Goal: Task Accomplishment & Management: Complete application form

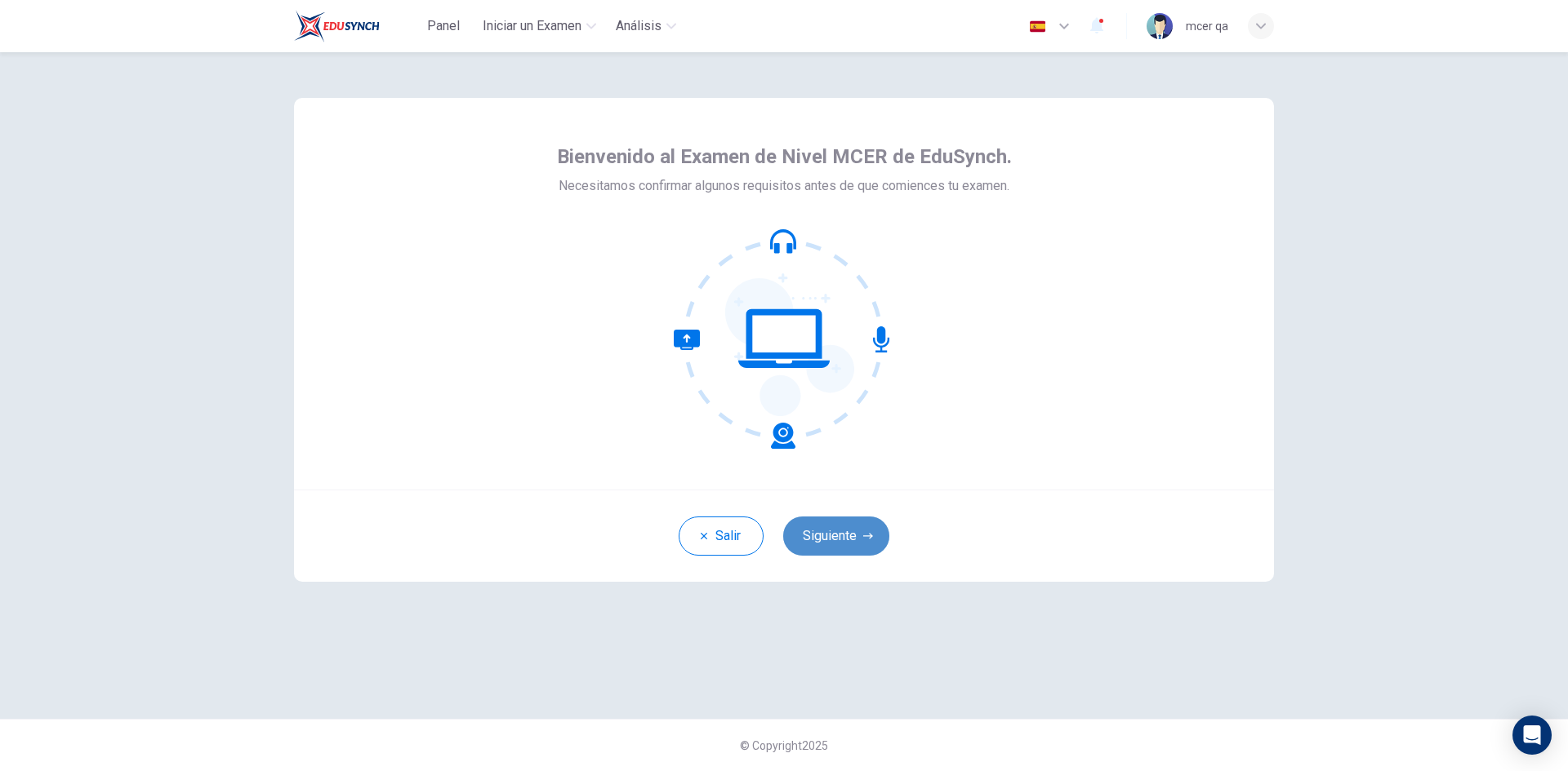
click at [847, 545] on button "Siguiente" at bounding box center [836, 536] width 106 height 39
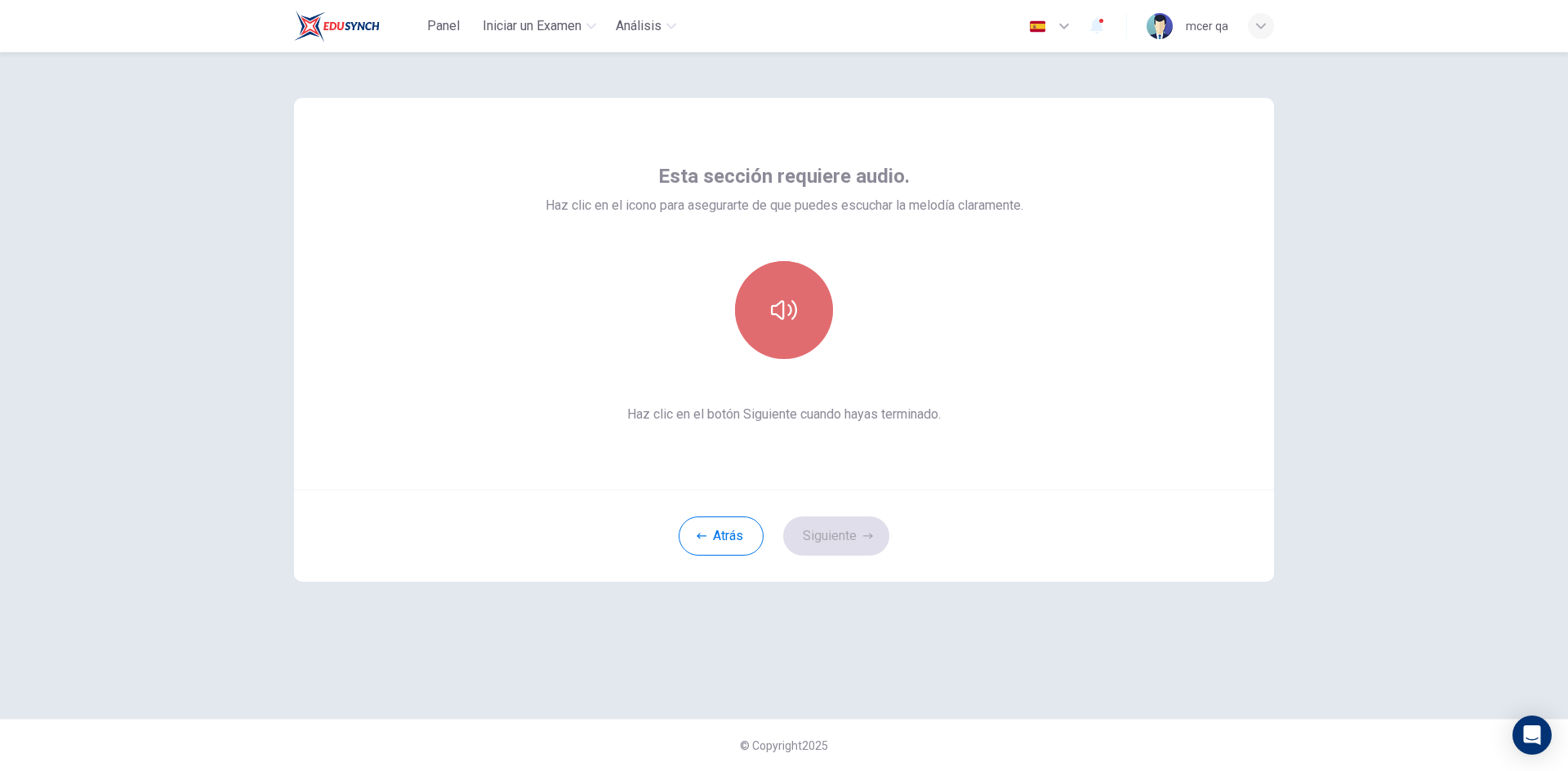
click at [801, 331] on button "button" at bounding box center [784, 310] width 98 height 98
click at [826, 532] on button "Siguiente" at bounding box center [836, 536] width 106 height 39
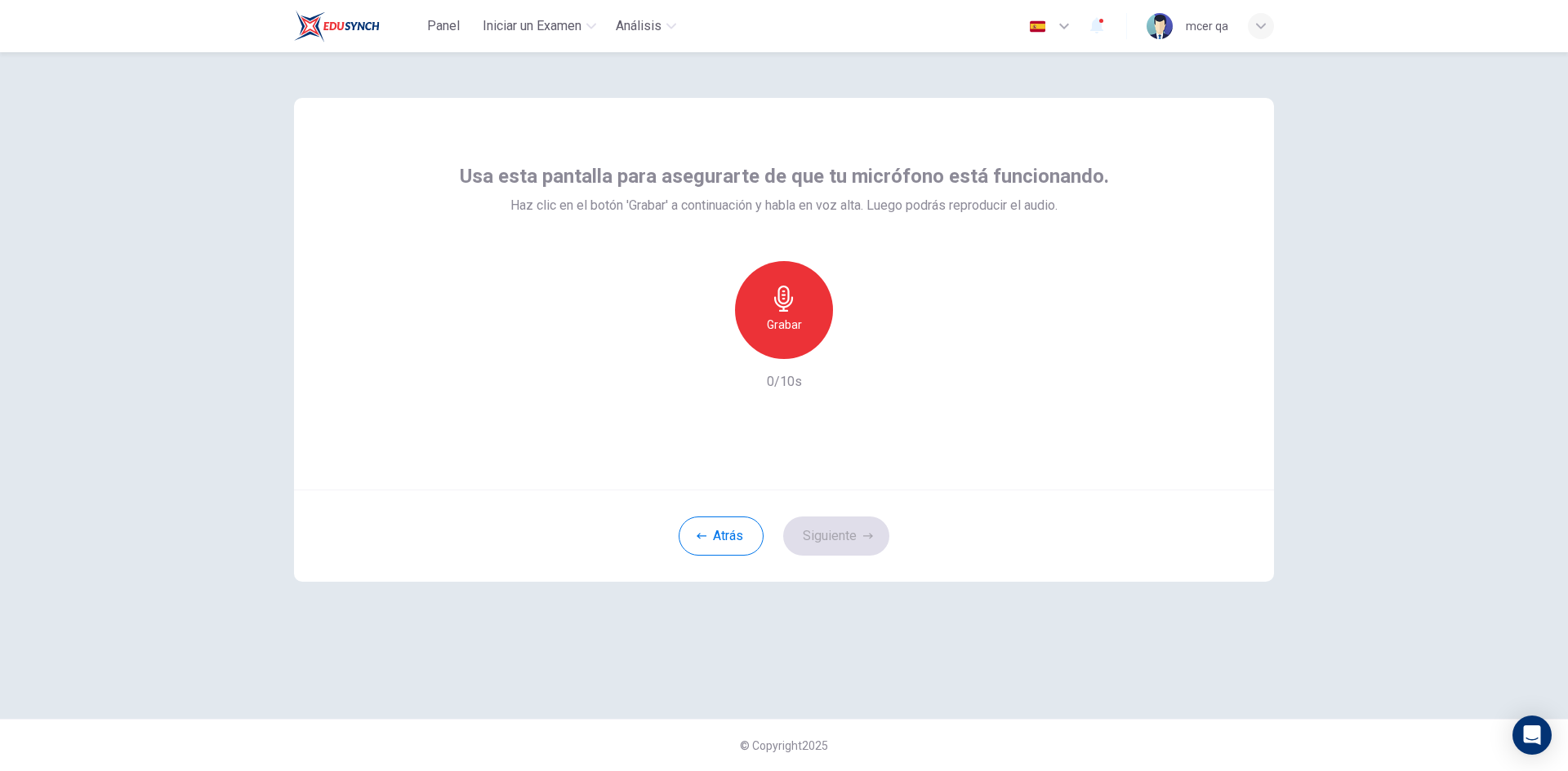
click at [823, 328] on div "Grabar" at bounding box center [784, 310] width 98 height 98
click at [823, 328] on div "Detener" at bounding box center [784, 310] width 98 height 98
click at [852, 540] on button "Siguiente" at bounding box center [836, 536] width 106 height 39
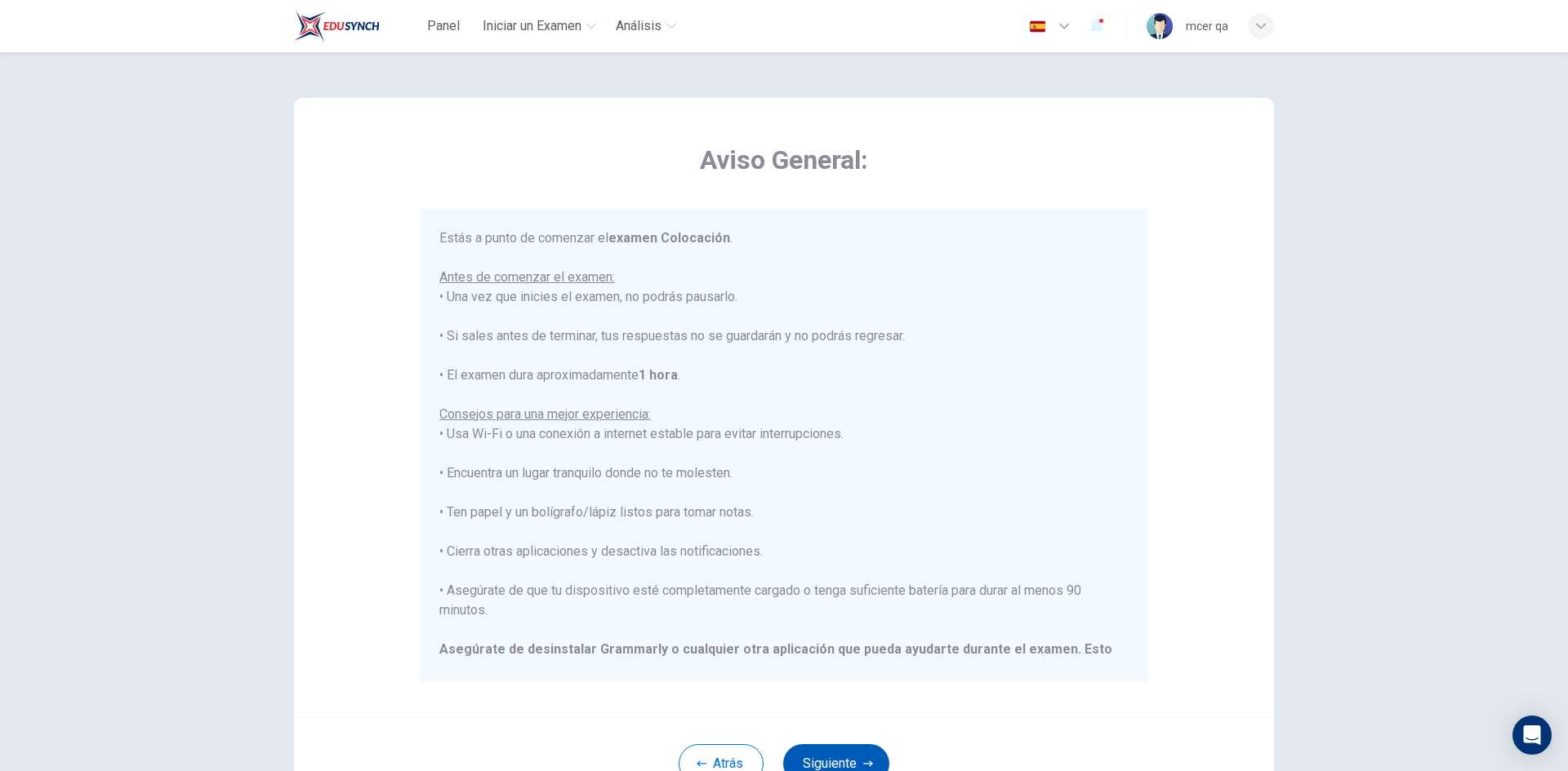
click at [841, 758] on button "Siguiente" at bounding box center [836, 764] width 106 height 39
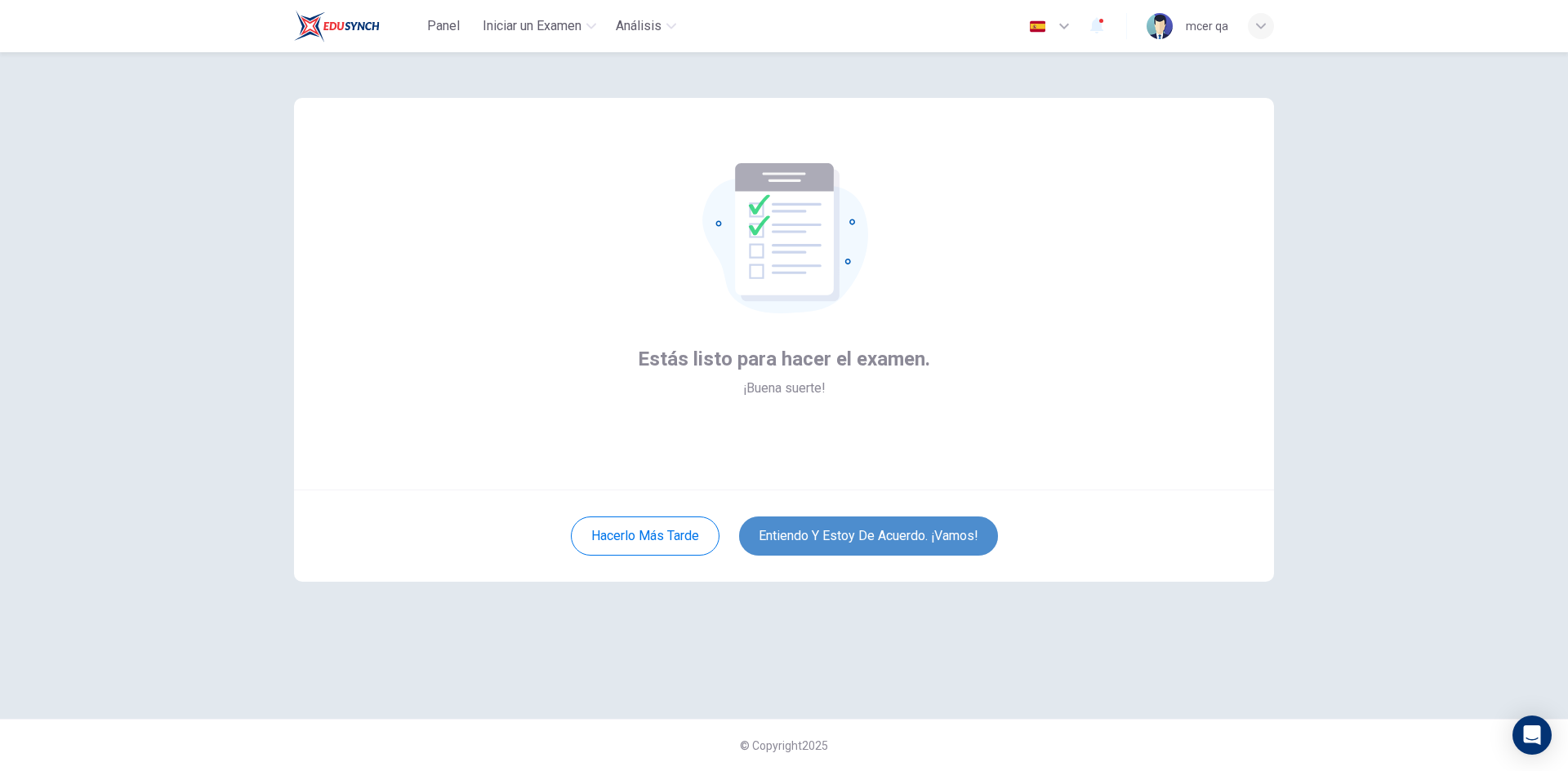
click at [875, 526] on button "Entiendo y estoy de acuerdo. ¡Vamos!" at bounding box center [869, 536] width 259 height 39
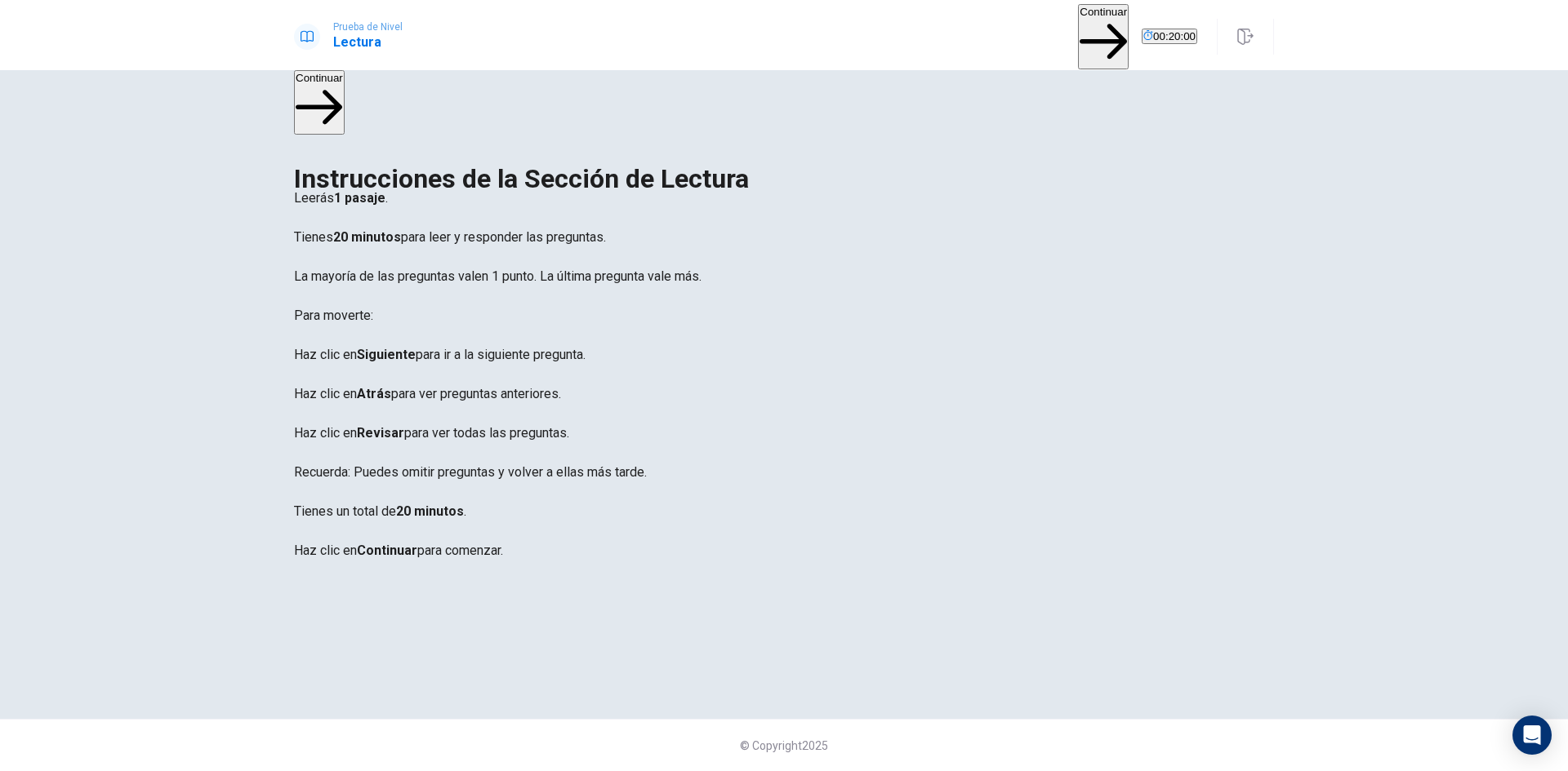
click at [1078, 27] on button "Continuar" at bounding box center [1103, 37] width 51 height 65
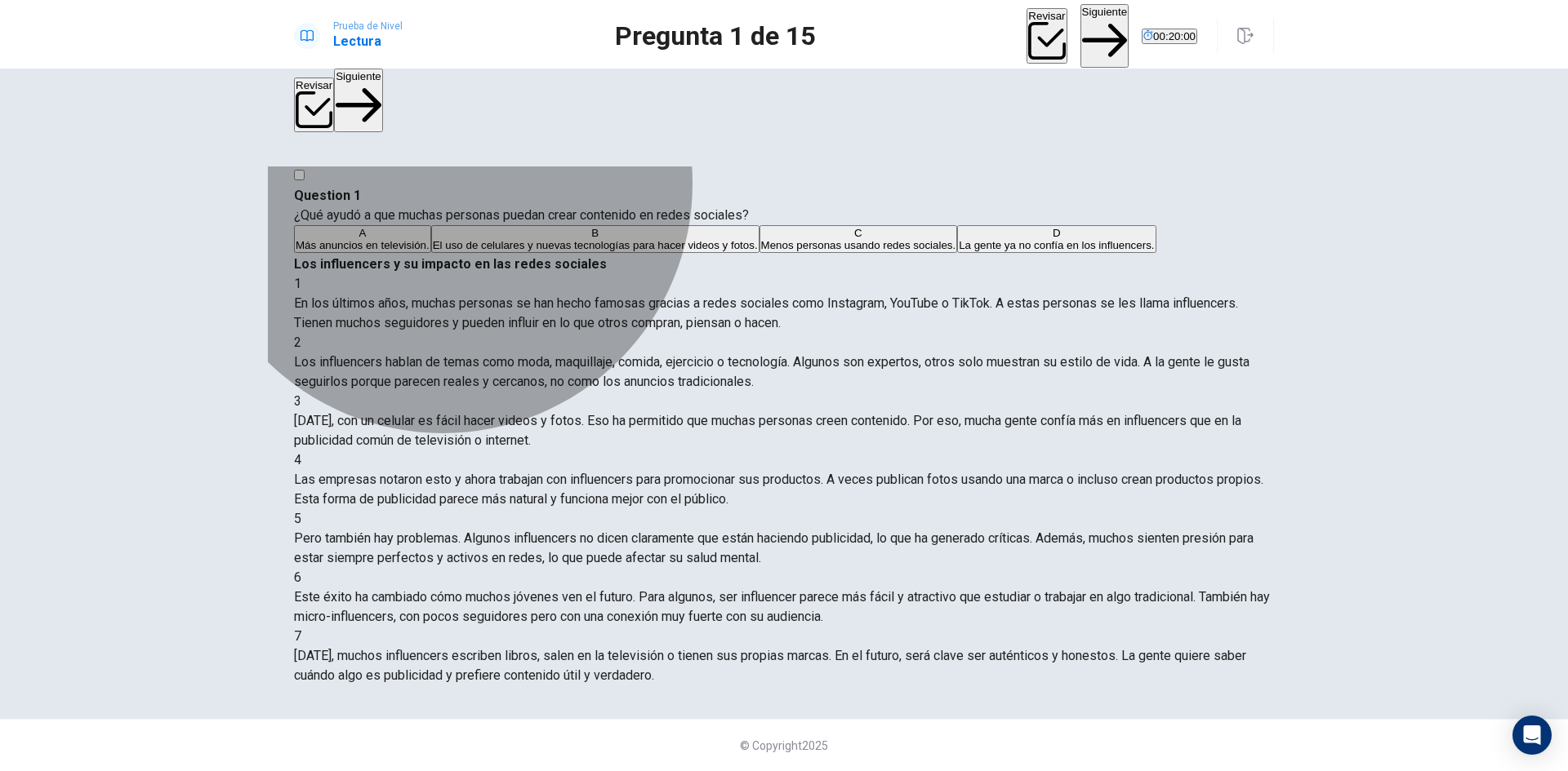
click at [430, 240] on span "Más anuncios en televisión." at bounding box center [363, 246] width 134 height 13
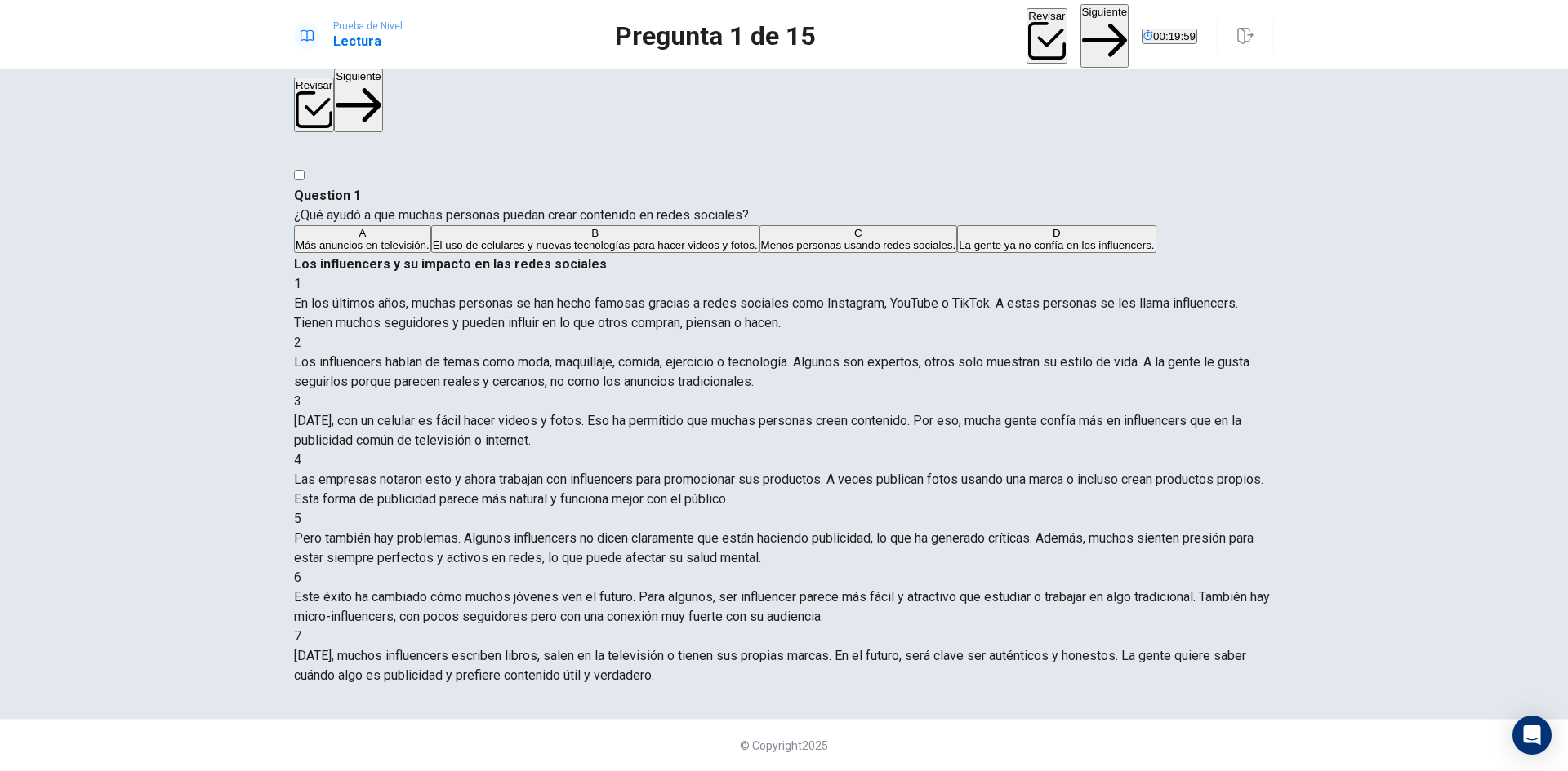
click at [1081, 29] on button "Siguiente" at bounding box center [1105, 36] width 49 height 63
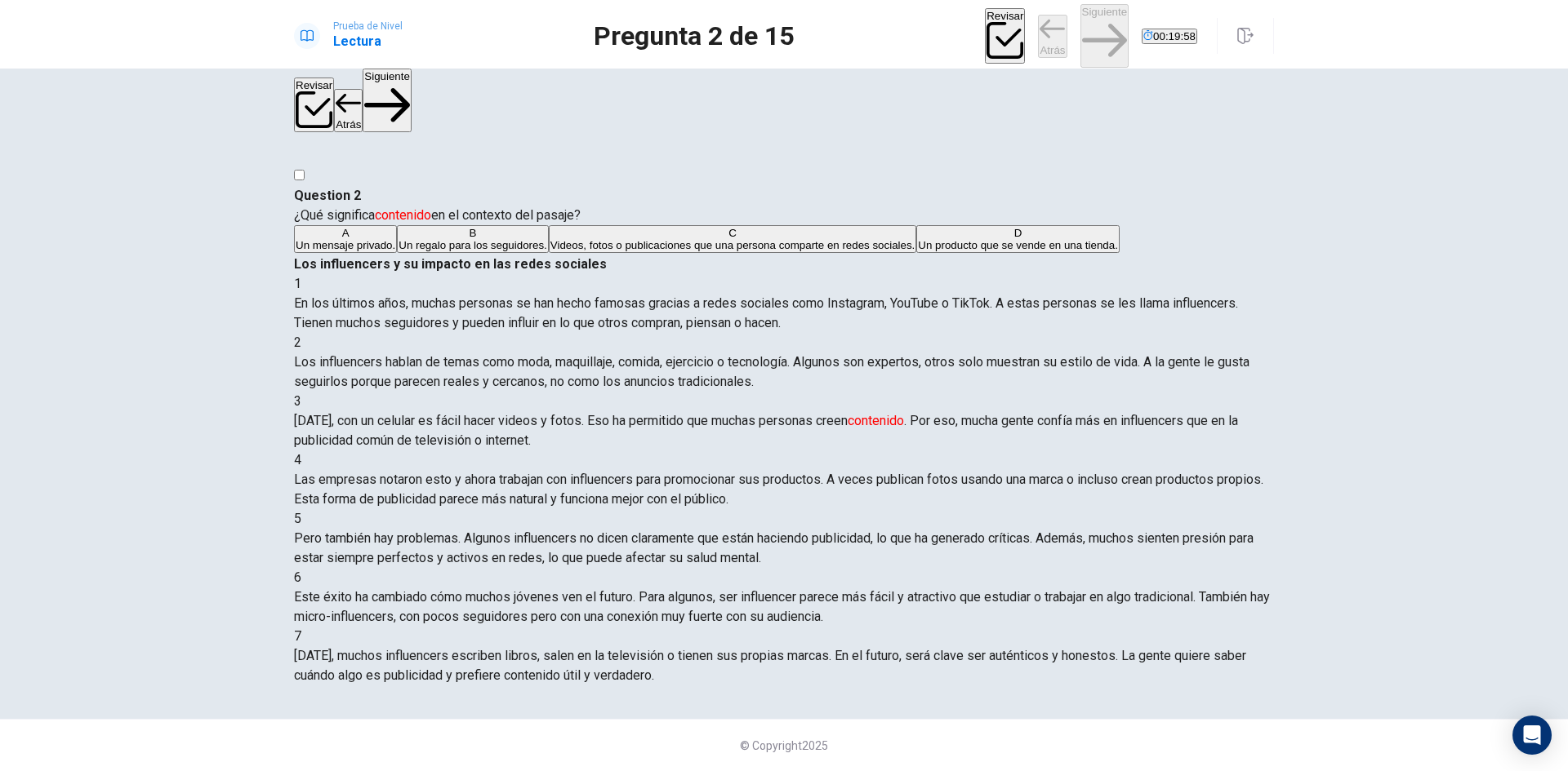
scroll to position [198, 0]
click at [551, 251] on span "Videos, fotos o publicaciones que una persona comparte en redes sociales." at bounding box center [733, 246] width 365 height 13
click at [1082, 19] on button "Siguiente" at bounding box center [1105, 36] width 49 height 63
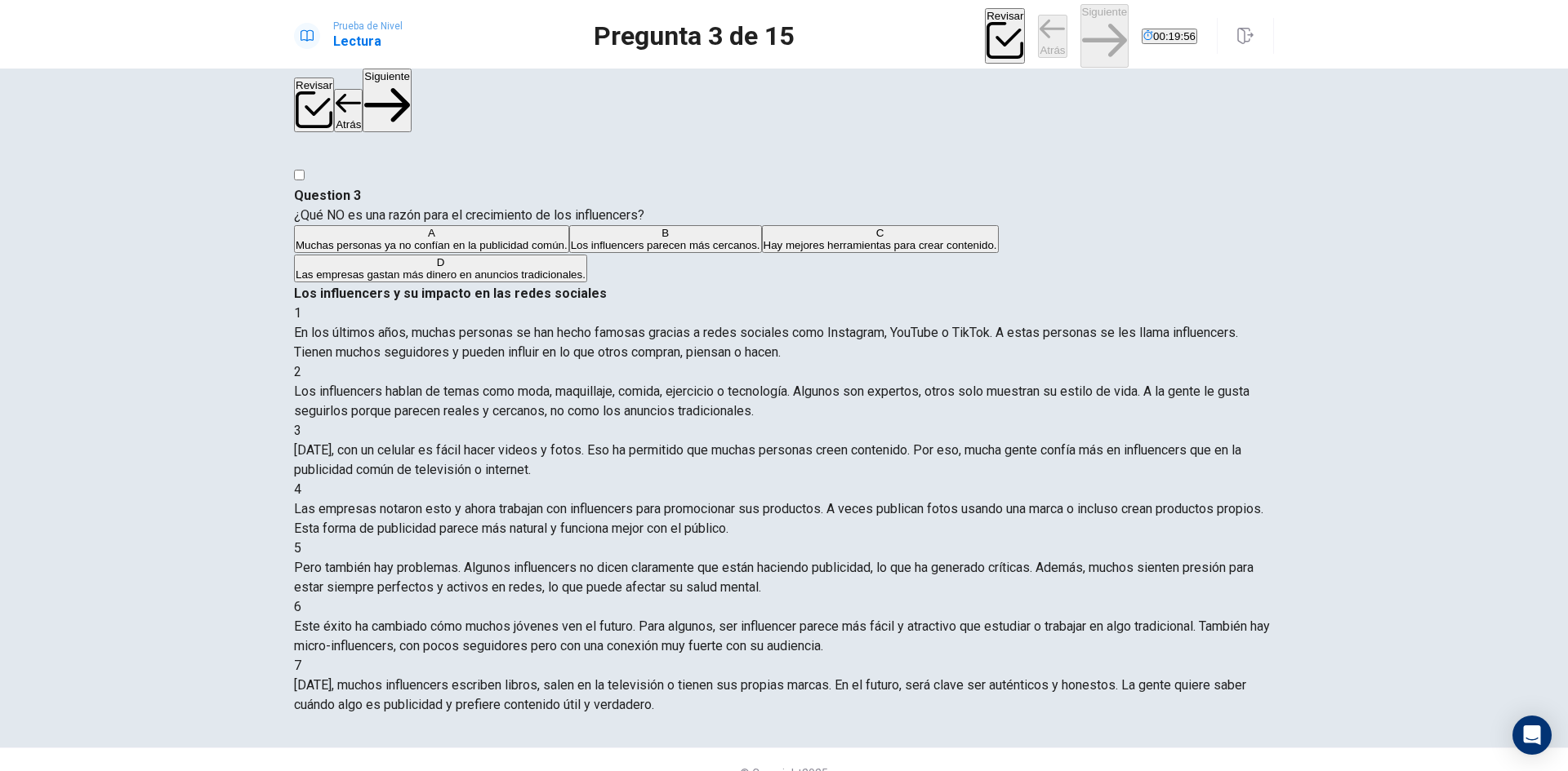
click at [568, 239] on span "Muchas personas ya no confían en la publicidad común." at bounding box center [432, 246] width 272 height 13
click at [1081, 37] on button "Siguiente" at bounding box center [1105, 36] width 49 height 63
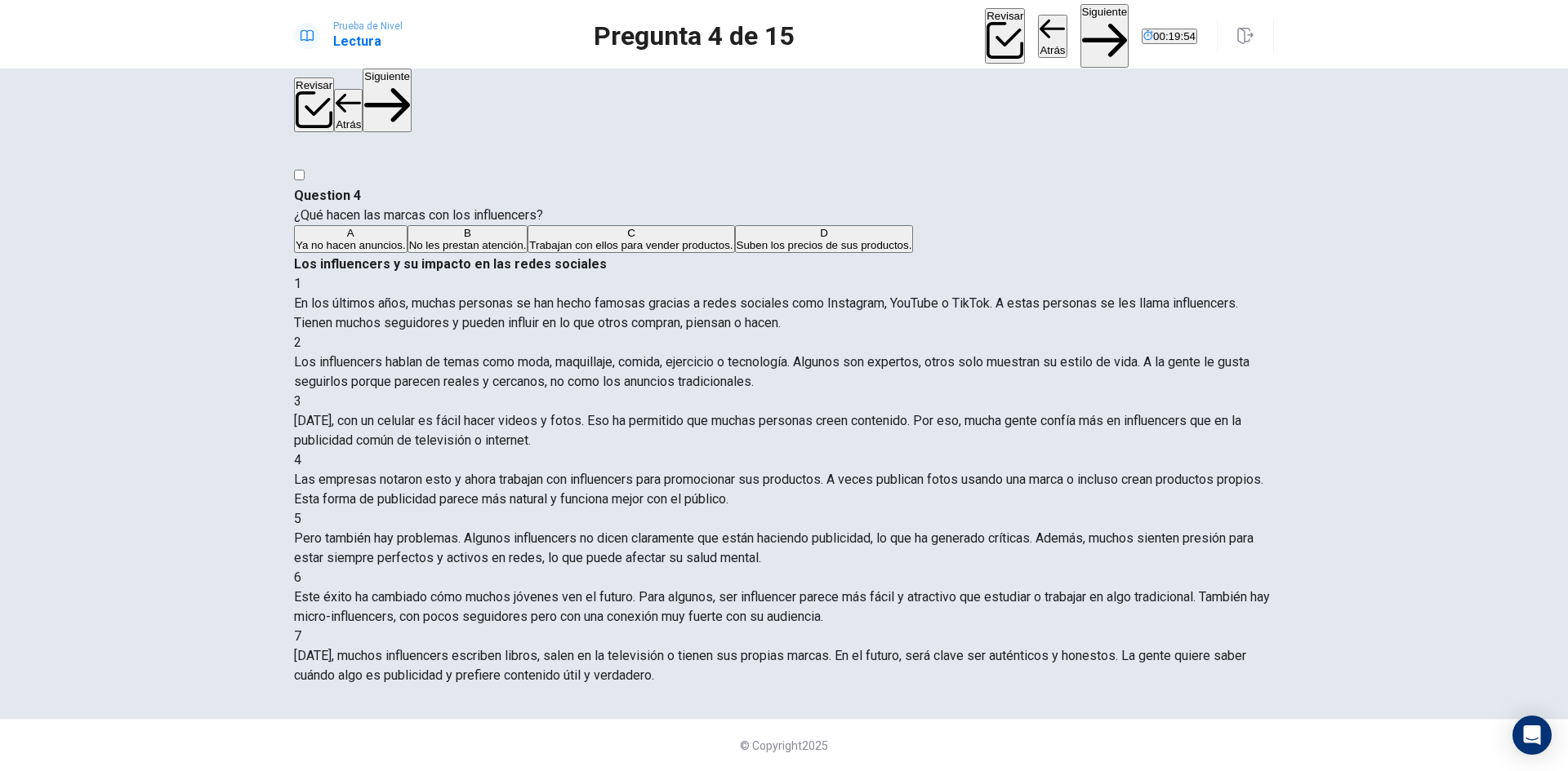
click at [1038, 22] on button "Atrás" at bounding box center [1052, 36] width 29 height 43
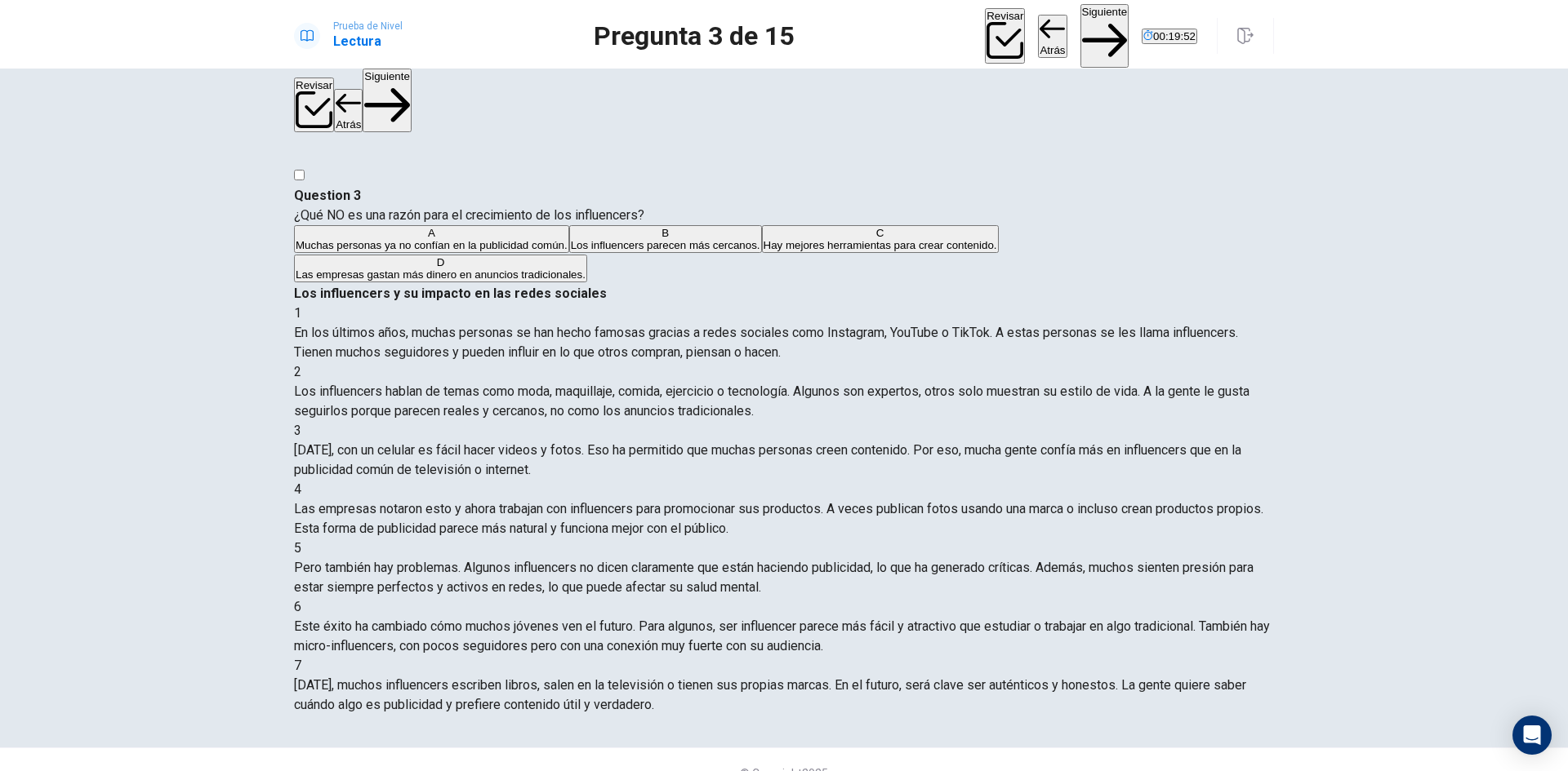
click at [1081, 38] on button "Siguiente" at bounding box center [1105, 36] width 49 height 63
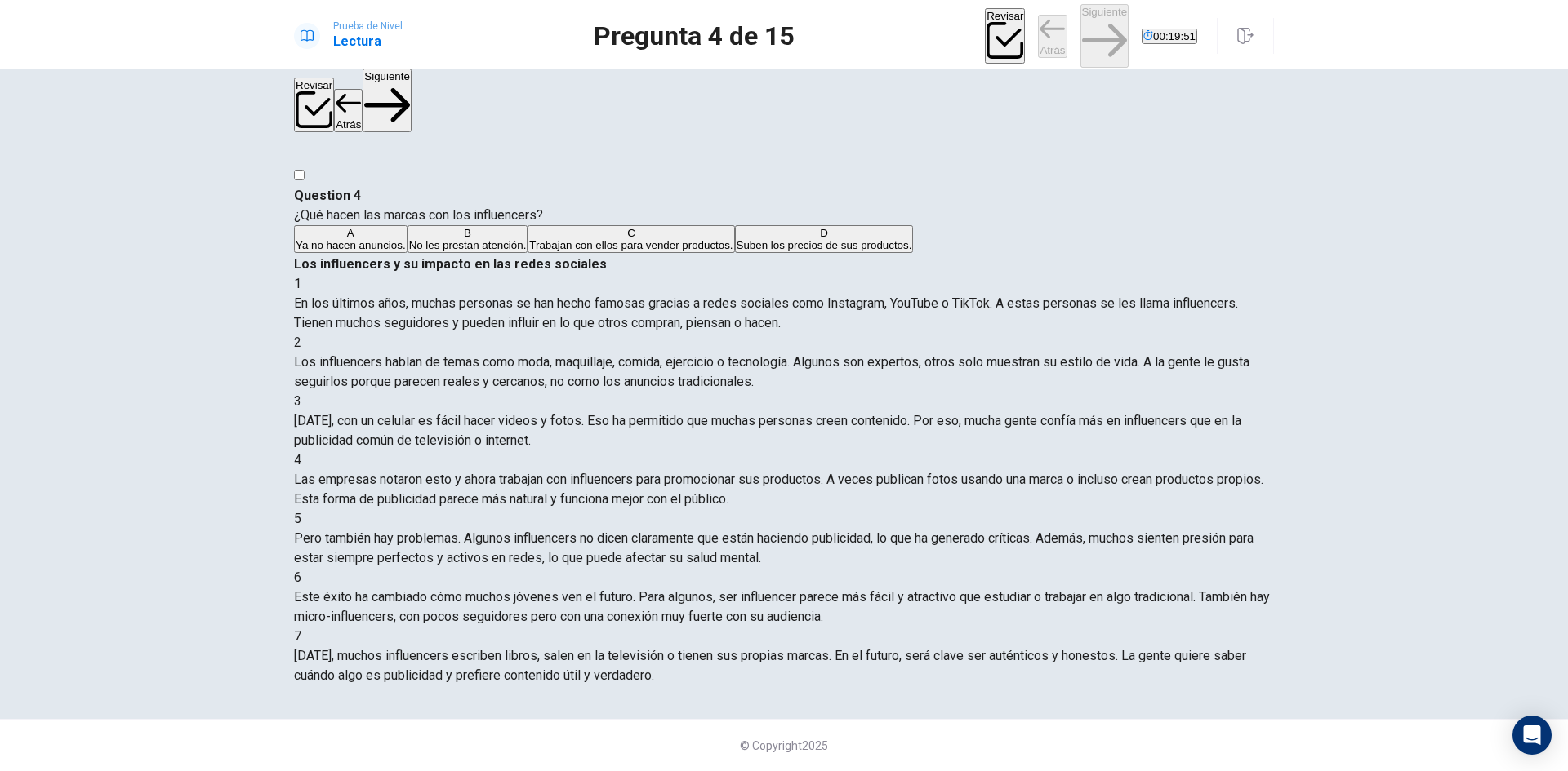
click at [408, 227] on button "A Ya no hacen anuncios." at bounding box center [350, 239] width 114 height 28
click at [1081, 22] on button "Siguiente" at bounding box center [1105, 36] width 49 height 63
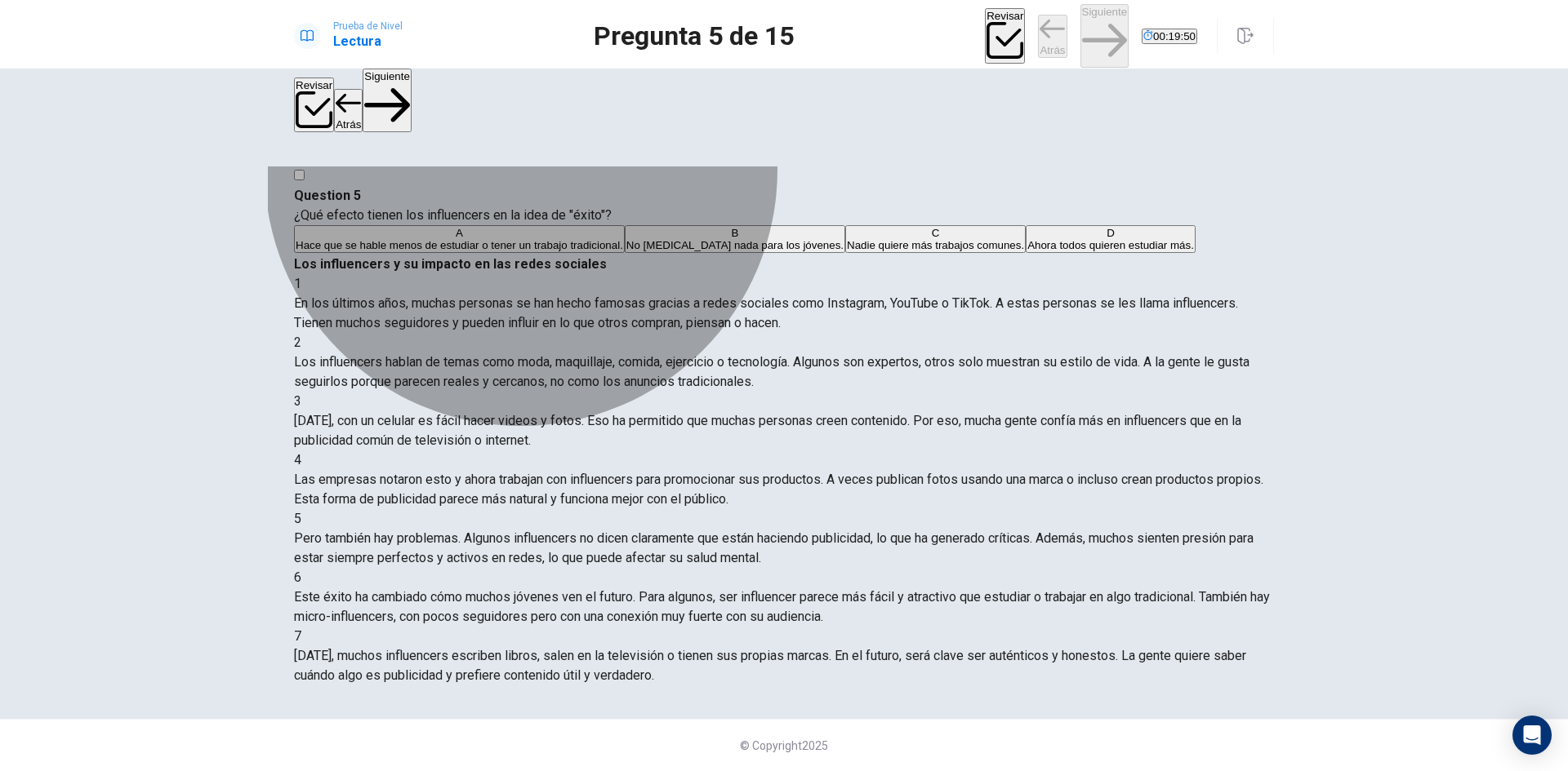
click at [625, 253] on button "B No [MEDICAL_DATA] nada para los jóvenes." at bounding box center [735, 239] width 221 height 28
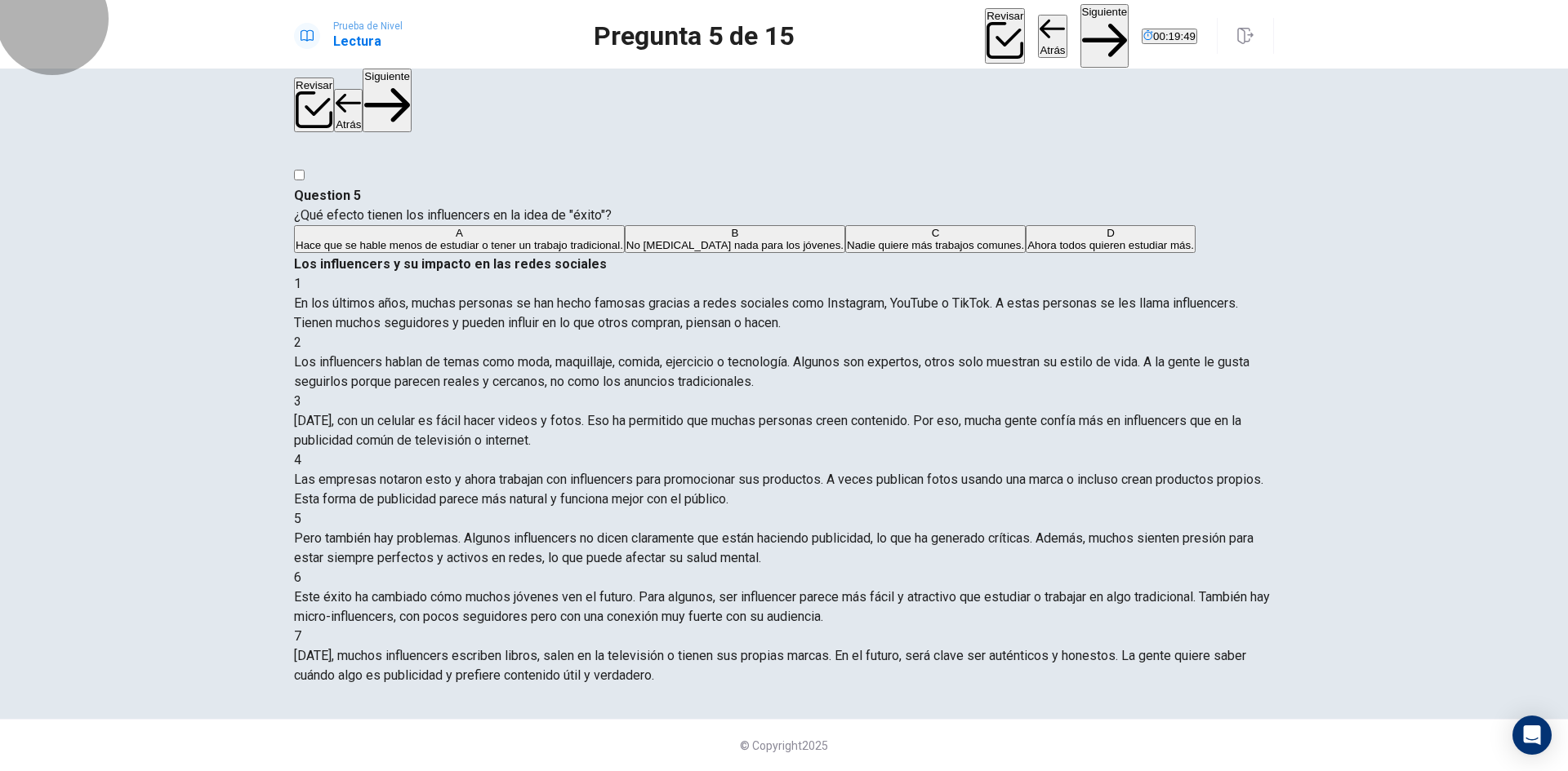
click at [1081, 30] on button "Siguiente" at bounding box center [1105, 36] width 49 height 63
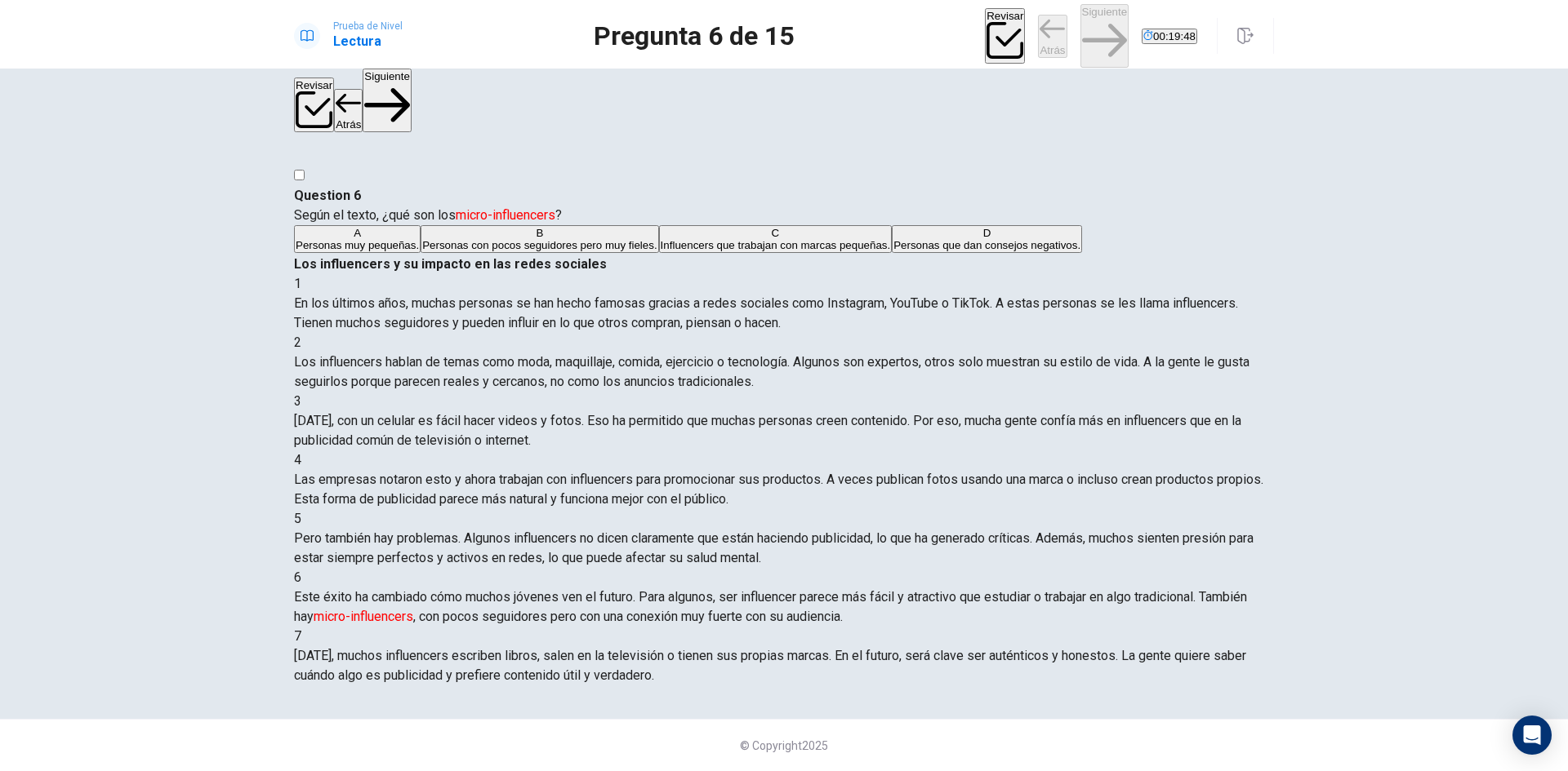
click at [421, 225] on button "A Personas muy pequeñas." at bounding box center [358, 239] width 127 height 28
click at [1081, 23] on button "Siguiente" at bounding box center [1105, 36] width 49 height 63
click at [612, 251] on span "Quieren verse perfectos y trabajar todo el tiempo." at bounding box center [649, 246] width 240 height 13
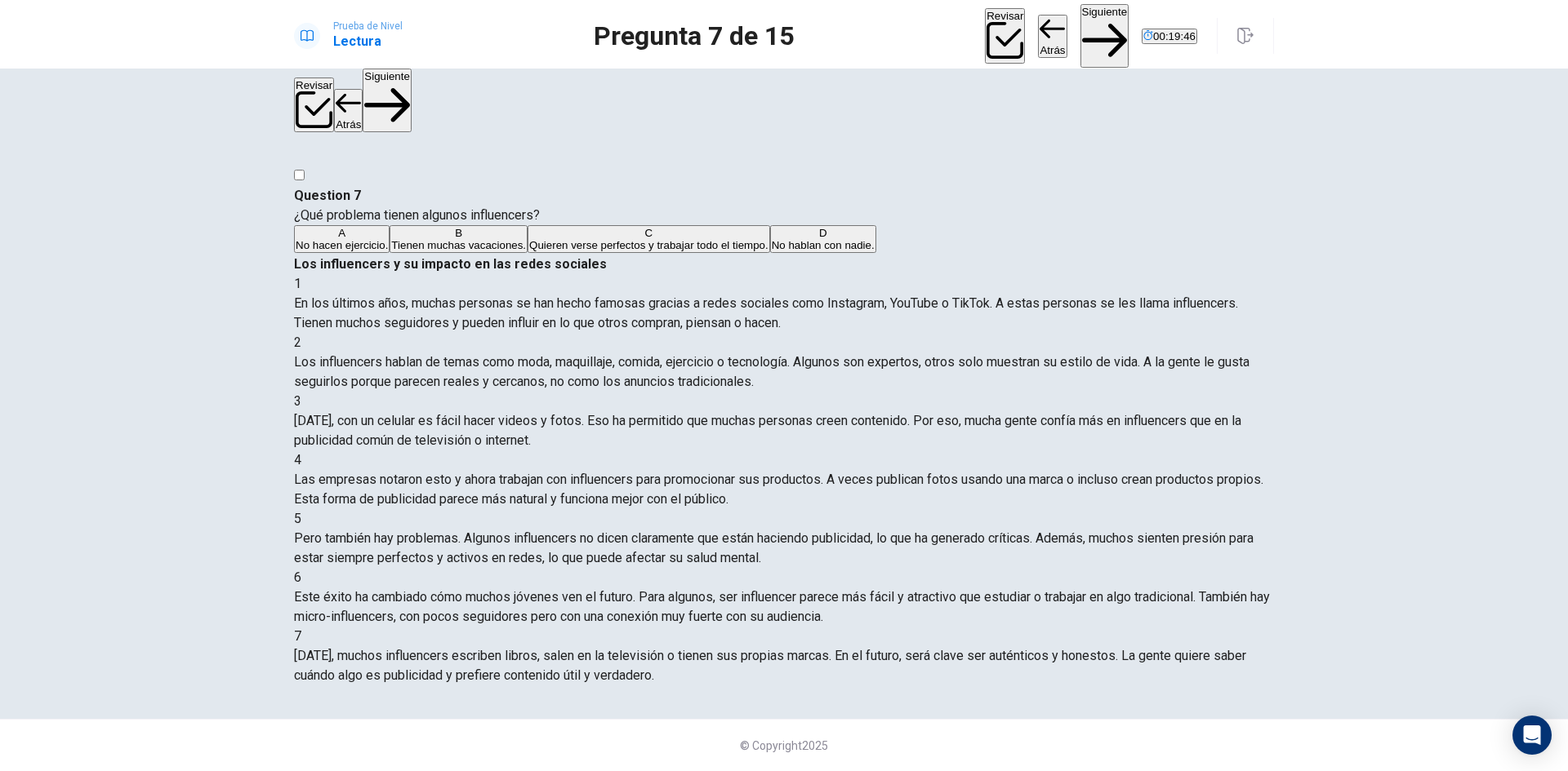
click at [1081, 31] on button "Siguiente" at bounding box center [1105, 36] width 49 height 63
click at [384, 235] on button "A Es menos efetiva." at bounding box center [339, 239] width 89 height 28
click at [1081, 20] on button "Siguiente" at bounding box center [1105, 36] width 49 height 63
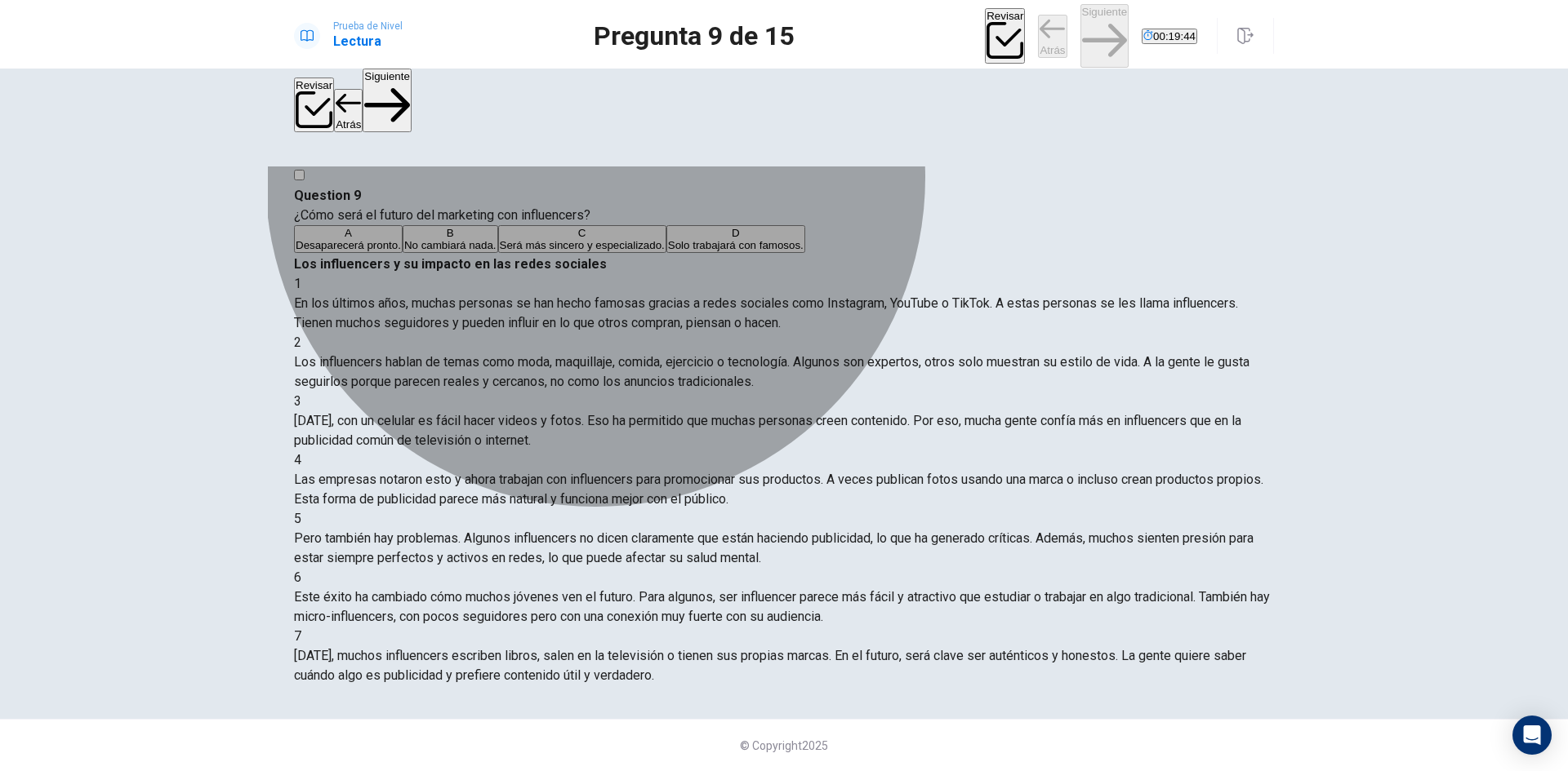
click at [498, 253] on button "B No cambiará nada." at bounding box center [450, 239] width 96 height 28
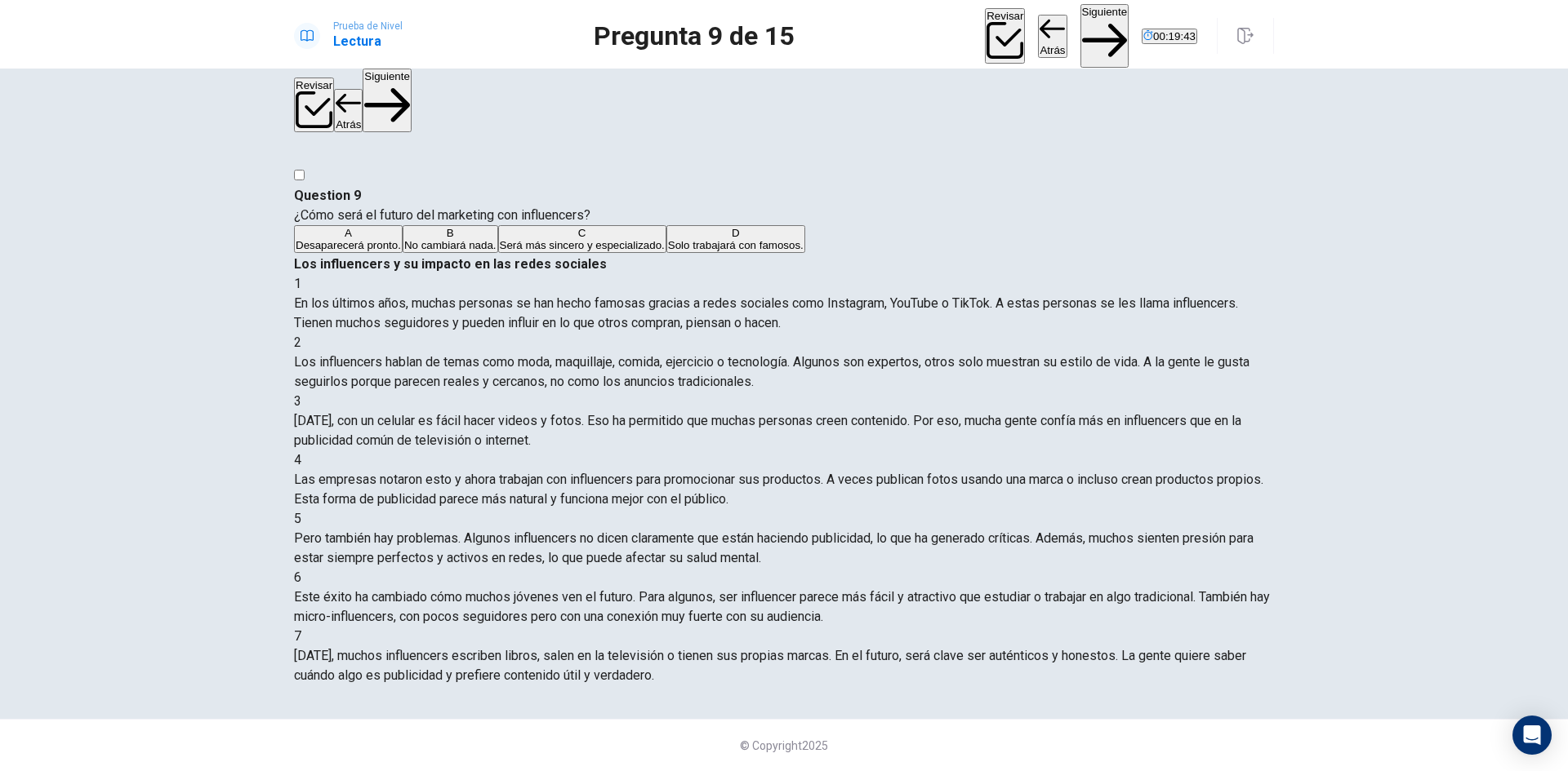
click at [1081, 12] on button "Siguiente" at bounding box center [1105, 36] width 49 height 63
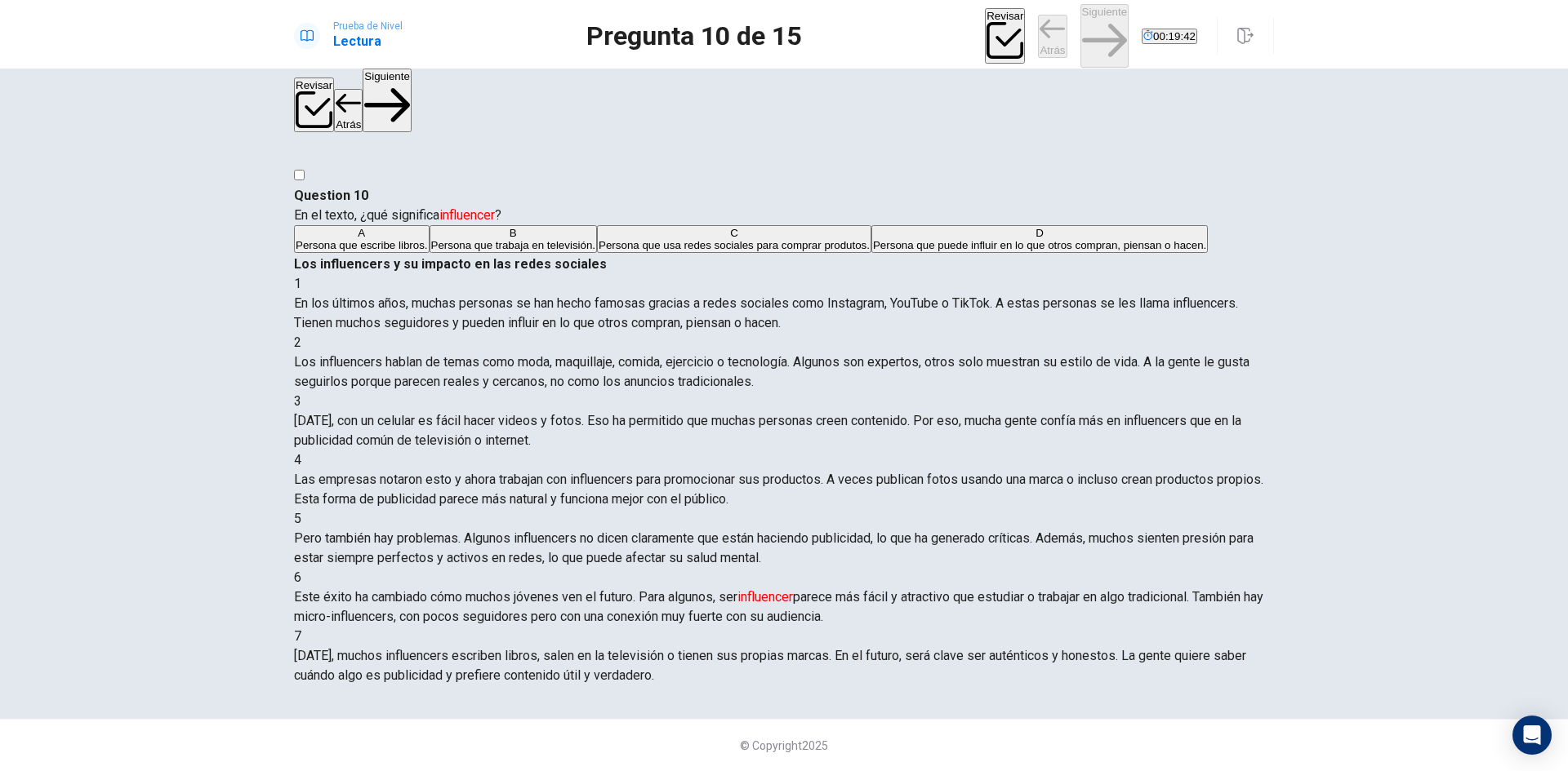
click at [430, 225] on button "A Persona que escribe libros." at bounding box center [362, 239] width 136 height 28
click at [1081, 21] on button "Siguiente" at bounding box center [1105, 36] width 49 height 63
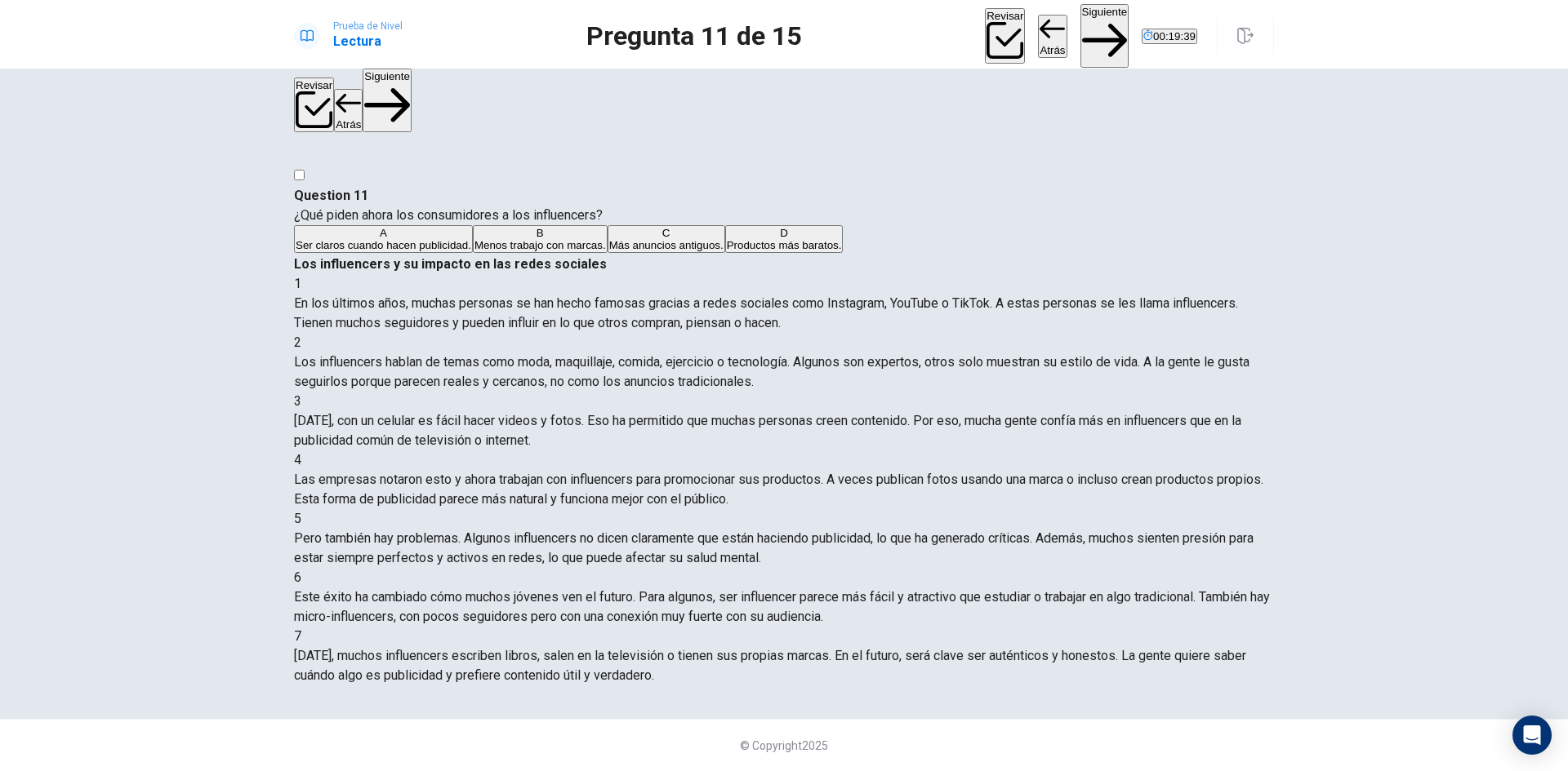
click at [725, 253] on button "D Productos más baratos." at bounding box center [784, 239] width 118 height 28
click at [1081, 35] on button "Siguiente" at bounding box center [1105, 36] width 49 height 63
click at [591, 253] on button "C Las marcas no quieren trabajar con ellos." at bounding box center [657, 239] width 203 height 28
click at [1081, 33] on button "Siguiente" at bounding box center [1105, 36] width 49 height 63
click at [429, 225] on button "A Menos trabajo con marcas." at bounding box center [361, 239] width 135 height 28
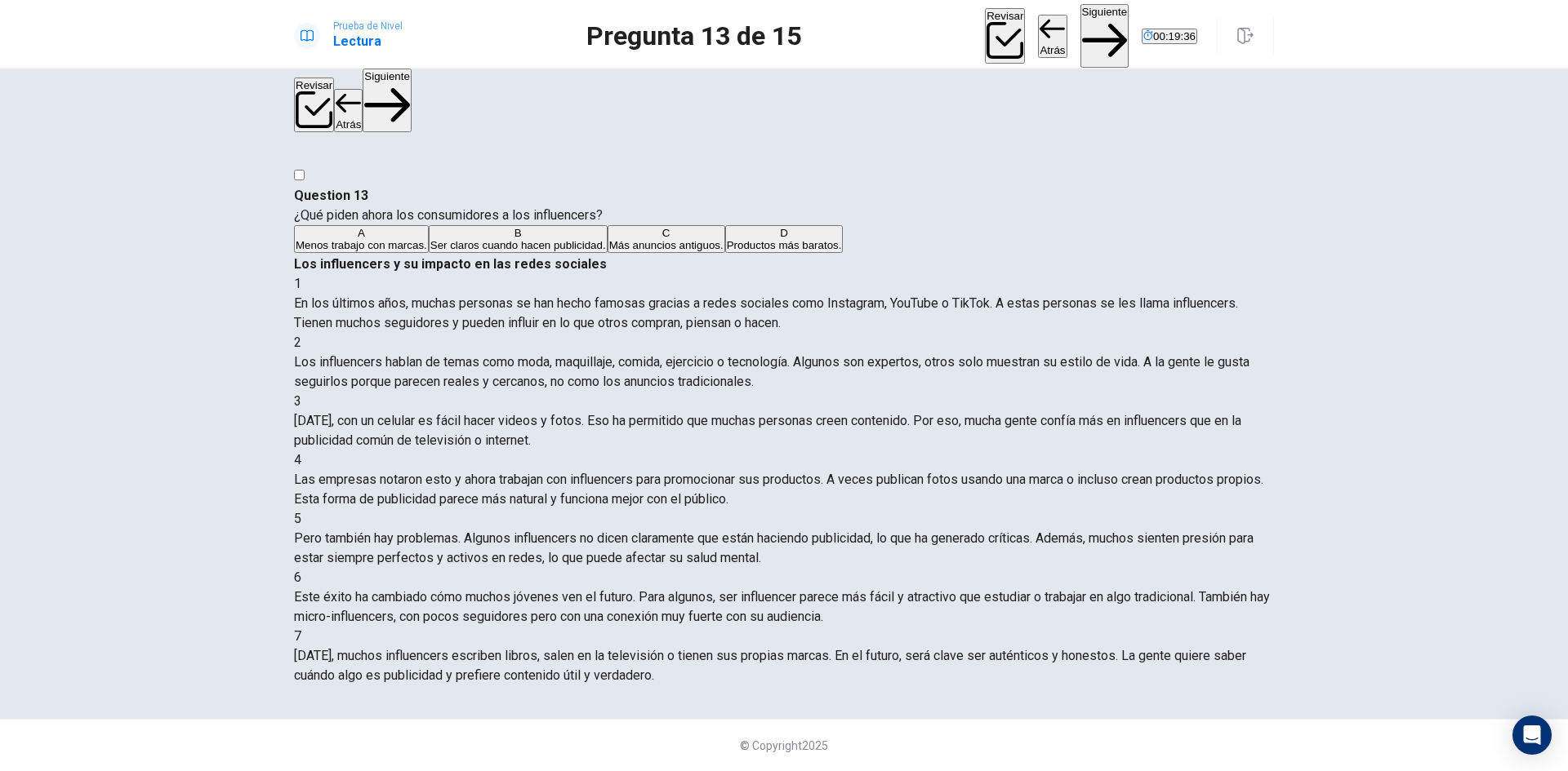
click at [1081, 35] on button "Siguiente" at bounding box center [1105, 36] width 49 height 63
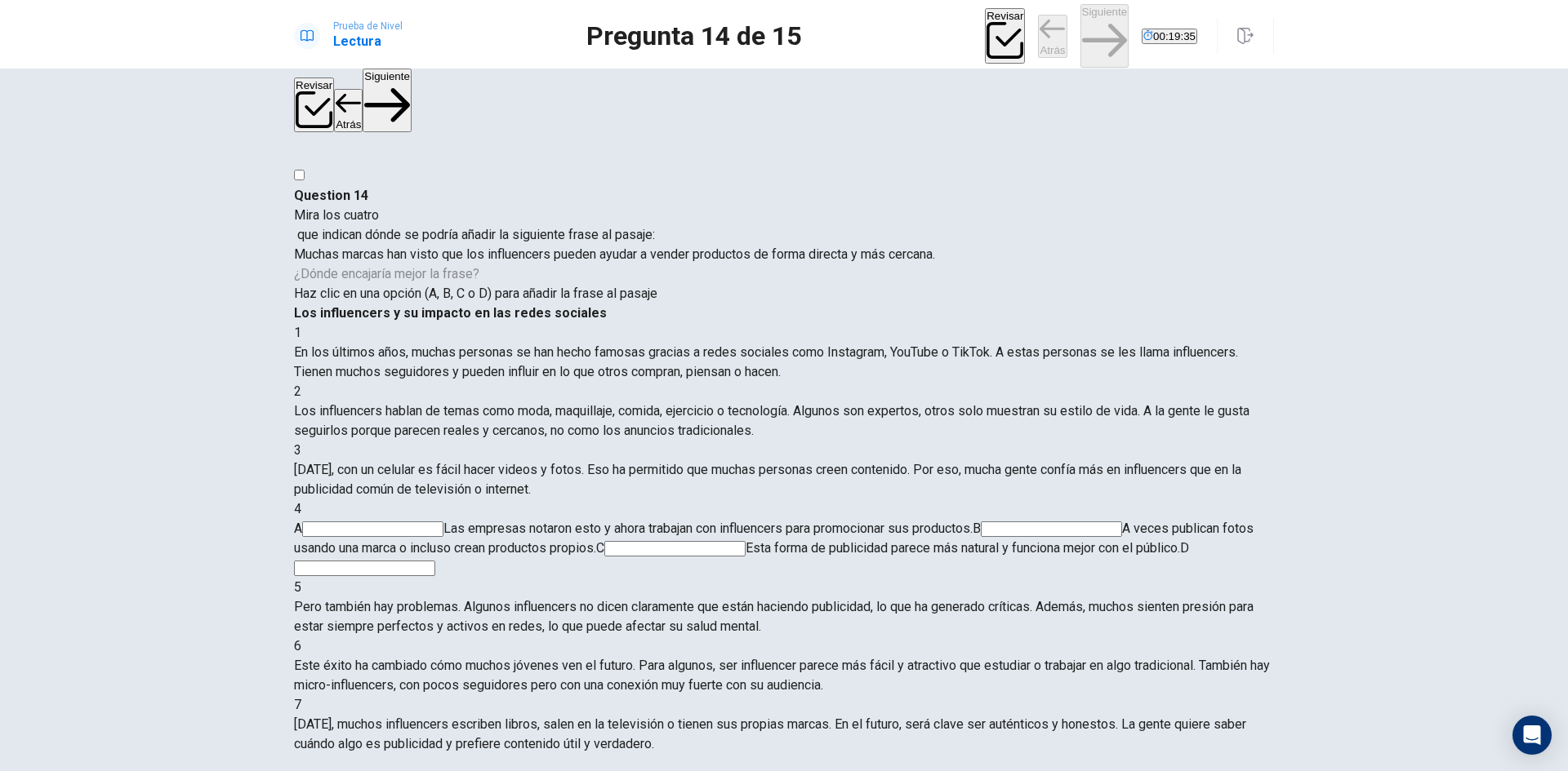
scroll to position [81, 0]
click at [746, 541] on input at bounding box center [675, 549] width 141 height 15
click at [1081, 33] on button "Siguiente" at bounding box center [1105, 36] width 49 height 63
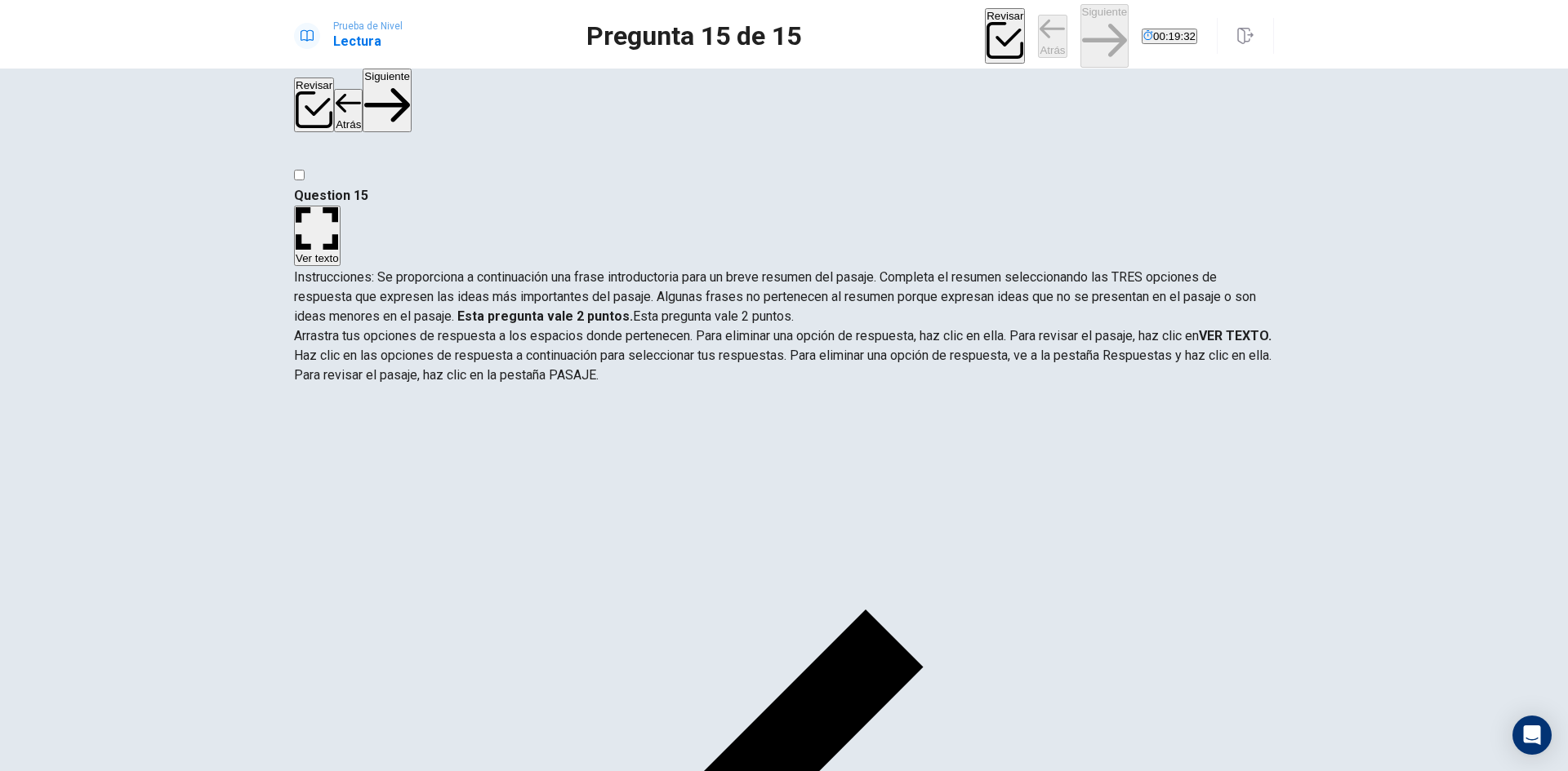
click at [1081, 31] on button "Siguiente" at bounding box center [1105, 36] width 49 height 63
click at [985, 32] on button "Revisar" at bounding box center [1005, 35] width 40 height 54
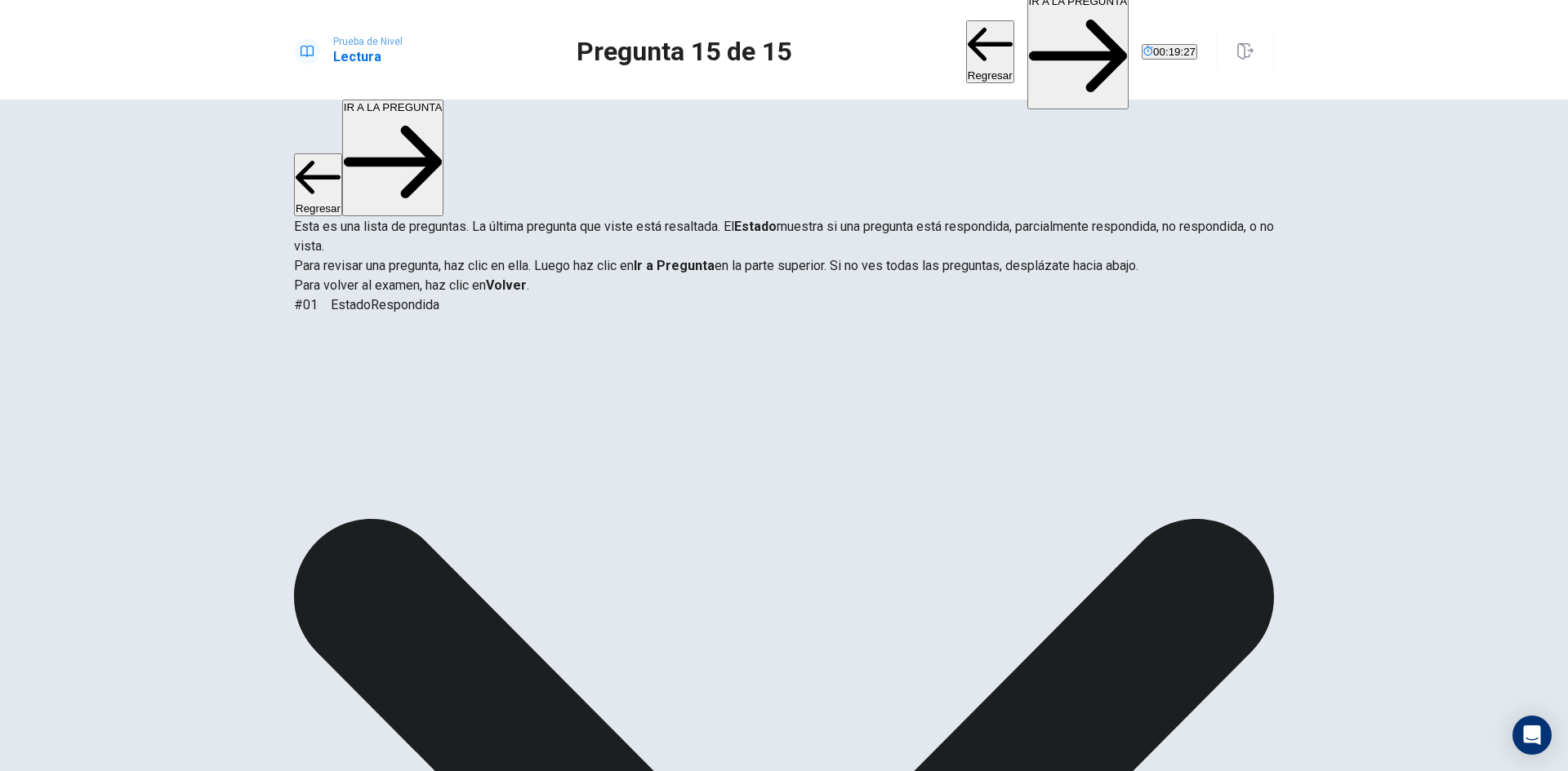
scroll to position [241, 0]
click at [1041, 30] on button "IR A LA PREGUNTA" at bounding box center [1078, 52] width 102 height 117
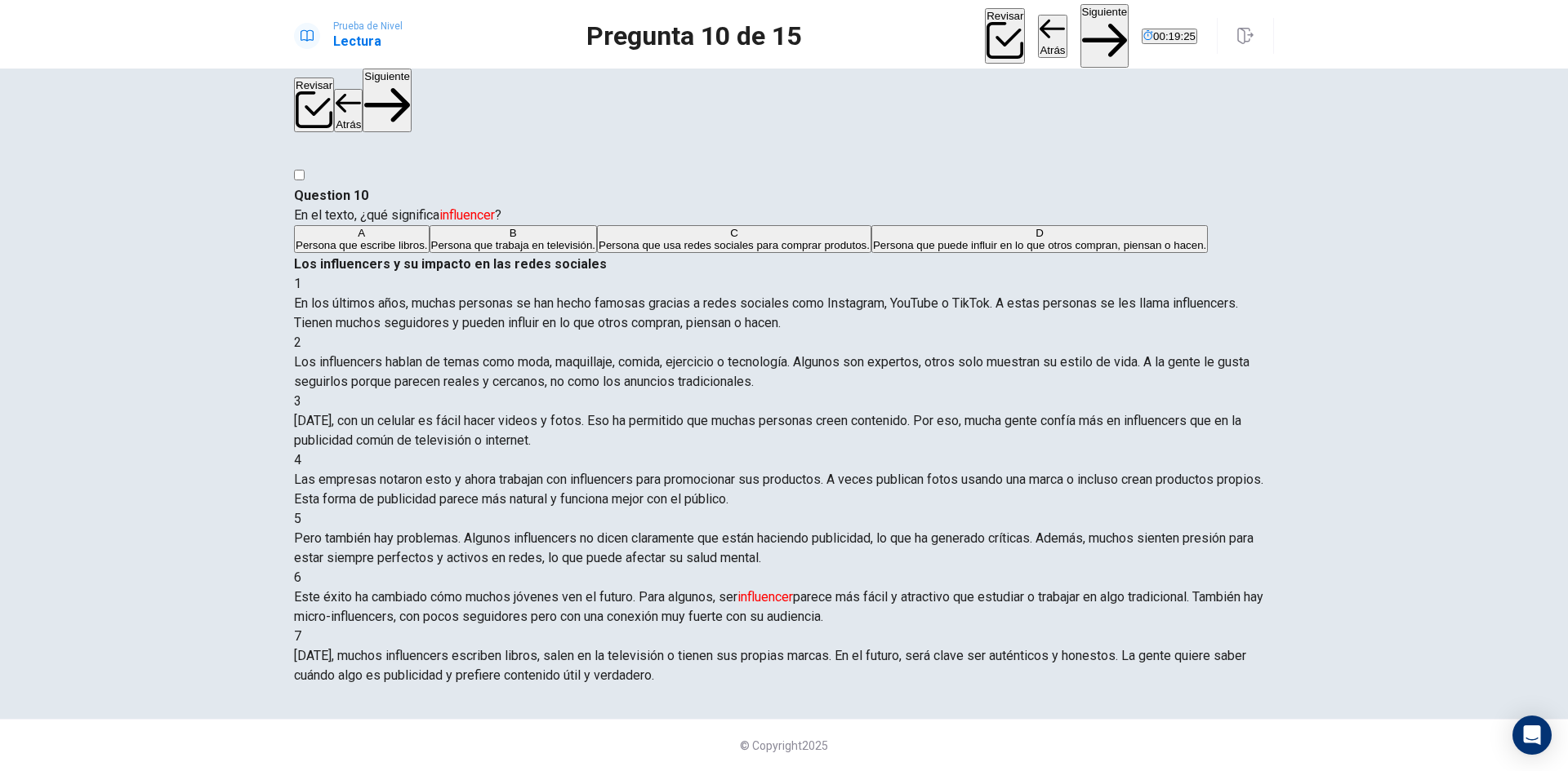
scroll to position [0, 0]
click at [687, 251] on span "Persona que usa redes sociales para comprar produtos." at bounding box center [734, 246] width 271 height 13
click at [985, 25] on button "Revisar" at bounding box center [1005, 35] width 40 height 54
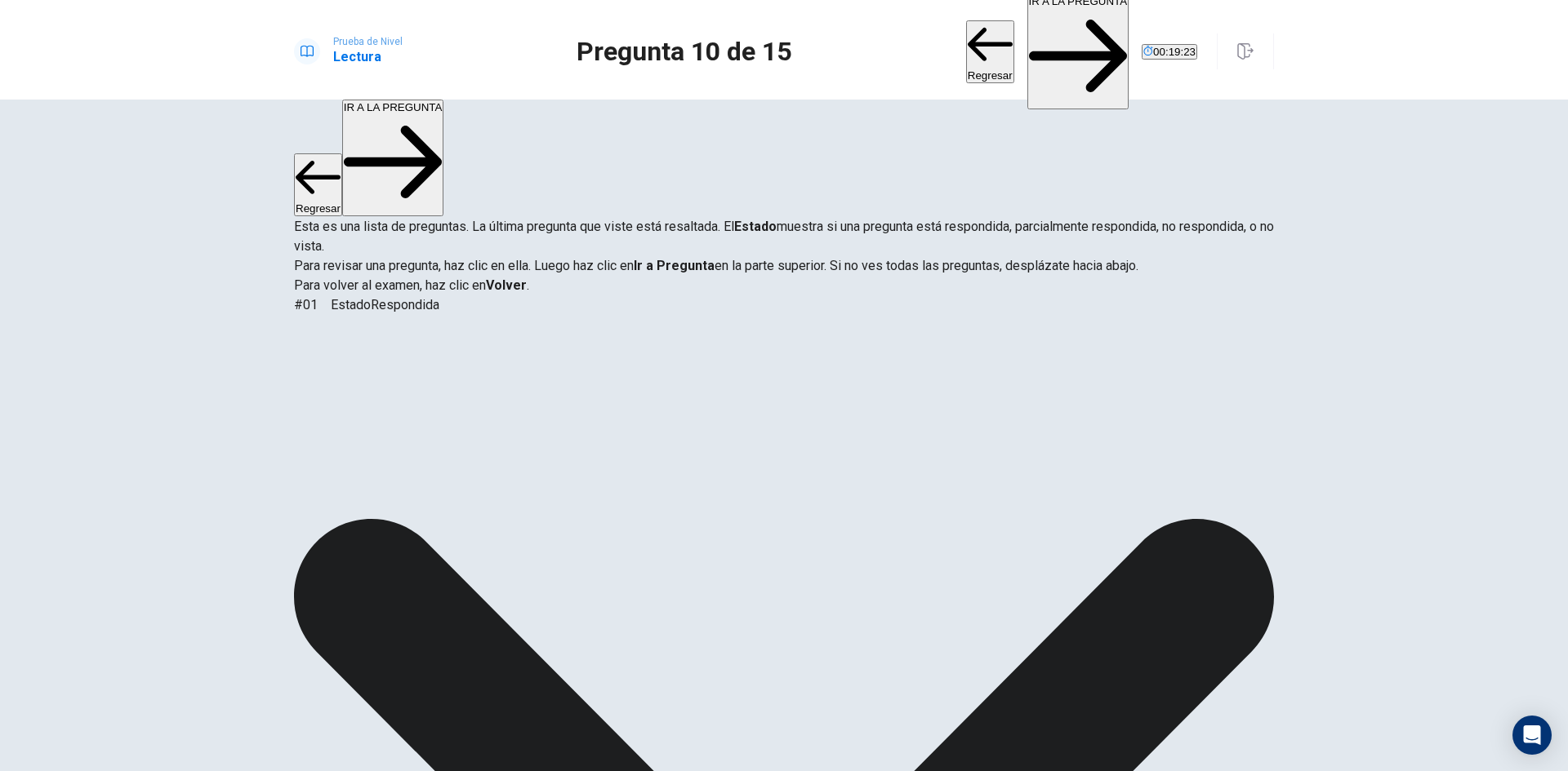
scroll to position [241, 0]
click at [1027, 36] on button "IR A LA PREGUNTA" at bounding box center [1078, 52] width 102 height 117
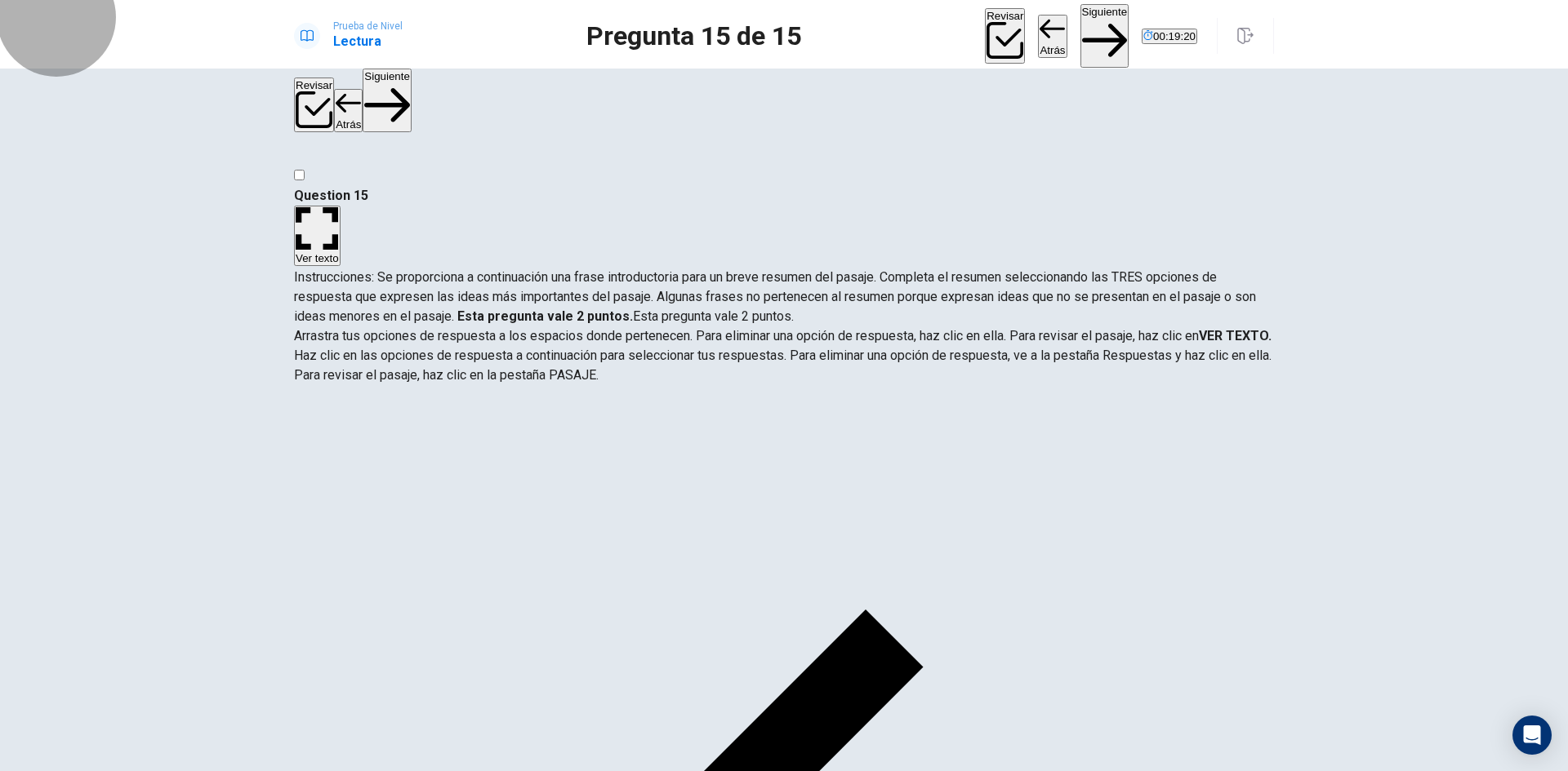
click at [1081, 29] on button "Siguiente" at bounding box center [1105, 36] width 49 height 63
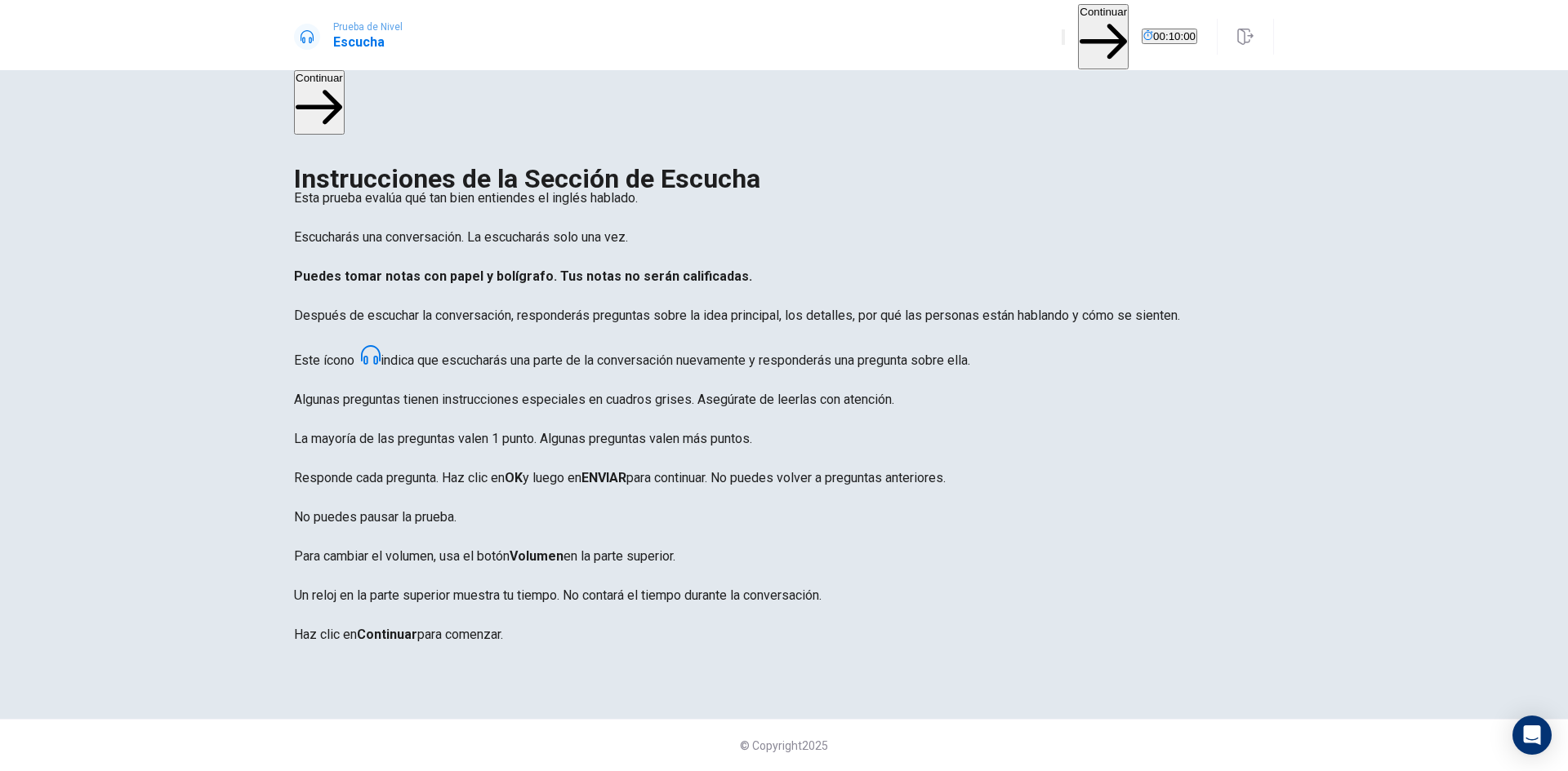
click at [1078, 26] on button "Continuar" at bounding box center [1103, 37] width 51 height 65
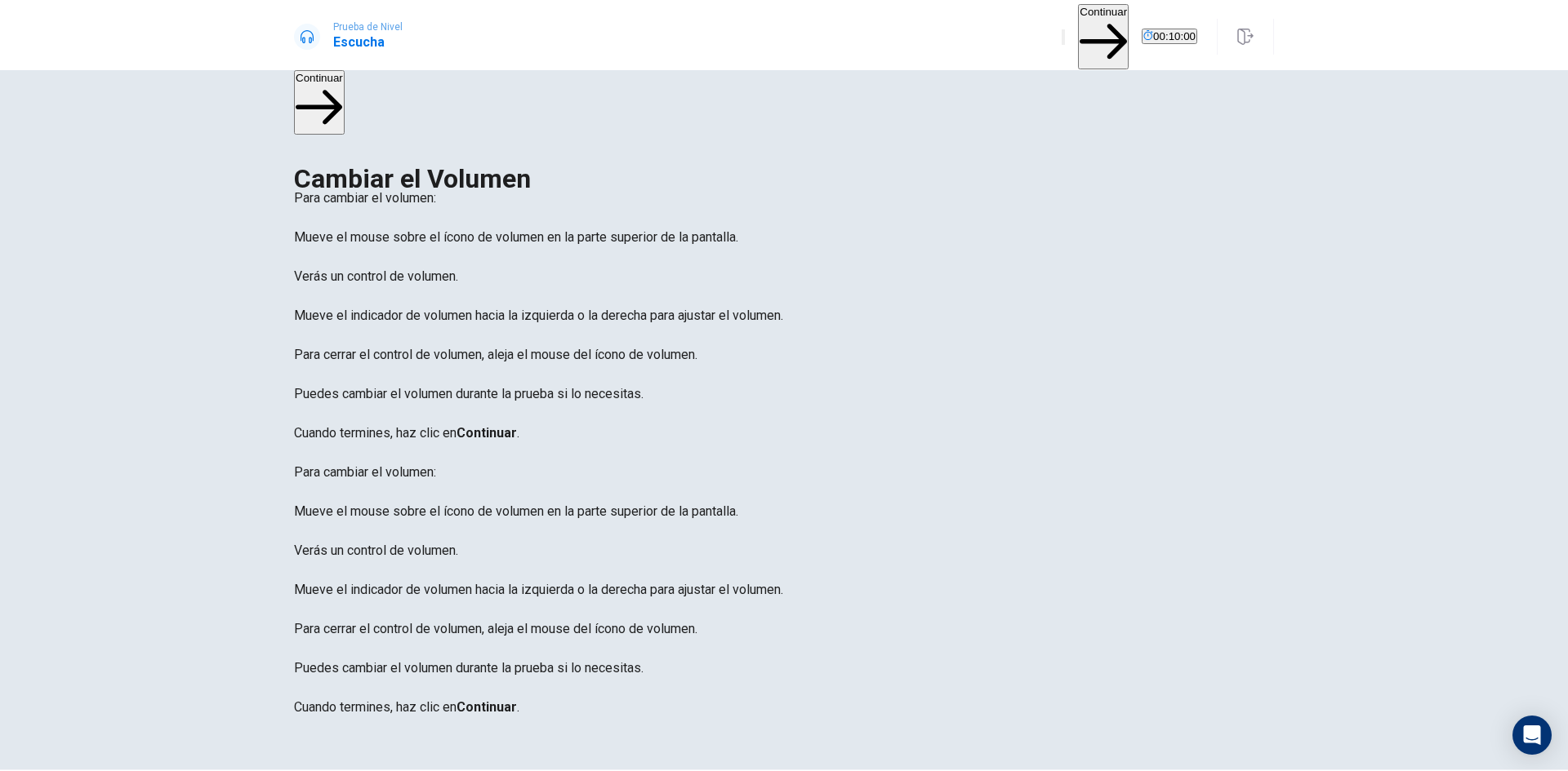
click at [1078, 24] on button "Continuar" at bounding box center [1103, 37] width 51 height 65
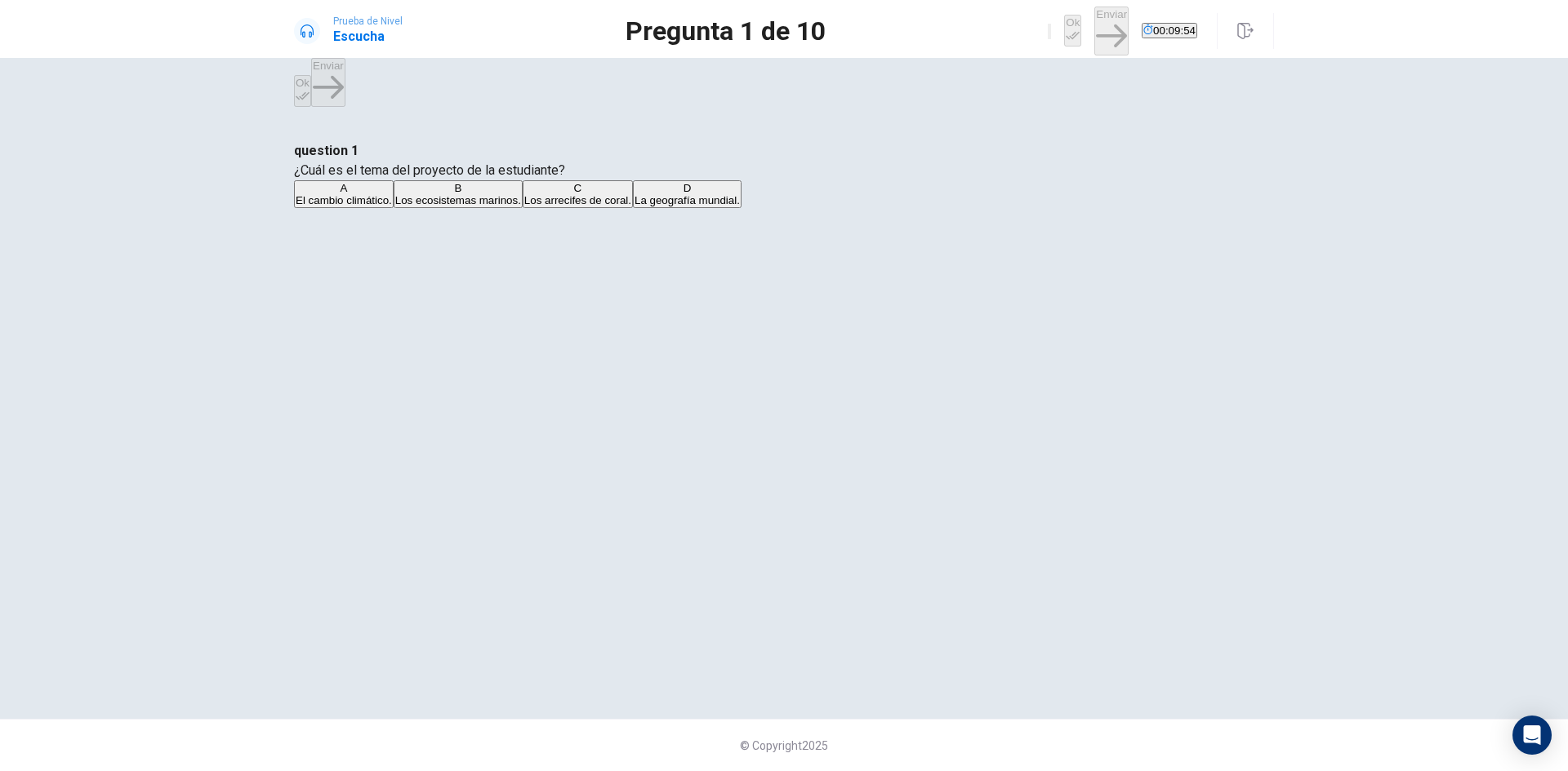
click at [393, 208] on button "A El cambio climático." at bounding box center [343, 194] width 99 height 28
click at [1066, 29] on icon "button" at bounding box center [1073, 36] width 14 height 14
click at [1094, 24] on button "Enviar" at bounding box center [1111, 30] width 34 height 49
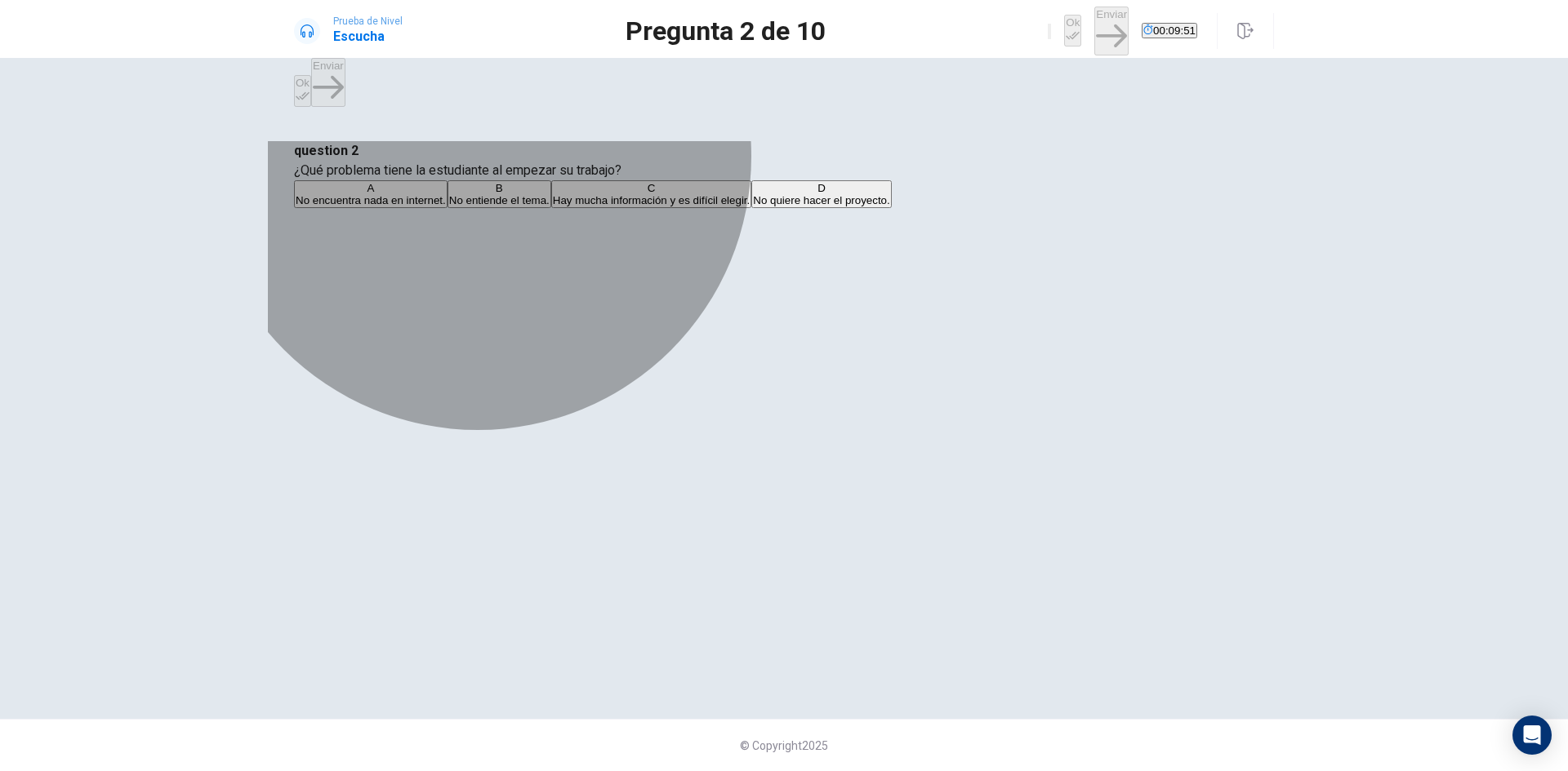
click at [751, 206] on span "Hay mucha información y es difícil elegir." at bounding box center [652, 200] width 198 height 13
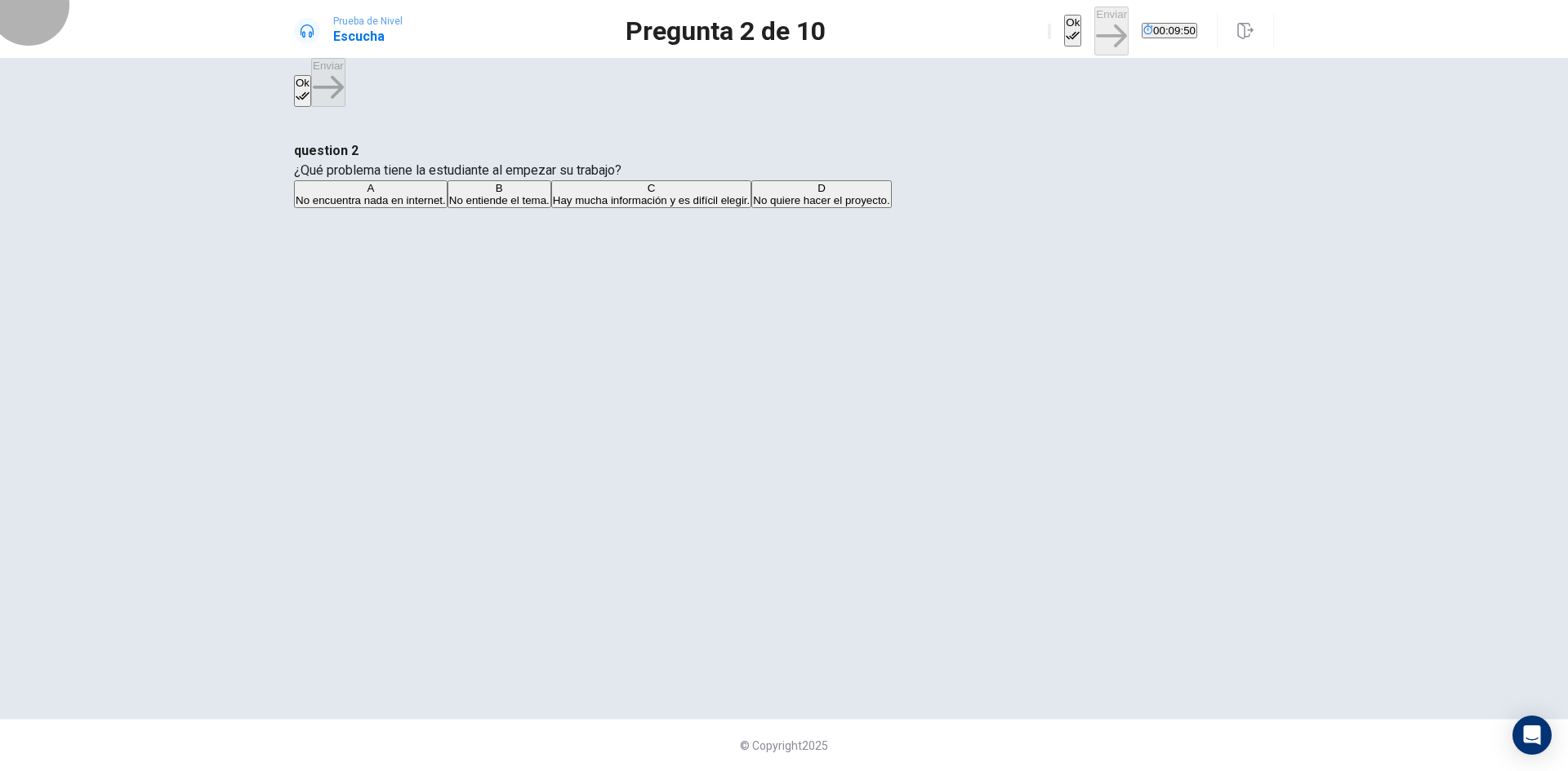
click at [1064, 16] on button "Ok" at bounding box center [1072, 30] width 17 height 32
click at [1094, 16] on button "Enviar" at bounding box center [1111, 30] width 34 height 49
click at [489, 206] on span "Los ecosistemas marinos." at bounding box center [426, 200] width 126 height 13
click at [1064, 33] on button "Ok" at bounding box center [1072, 30] width 17 height 32
click at [1094, 32] on button "Enviar" at bounding box center [1111, 30] width 34 height 49
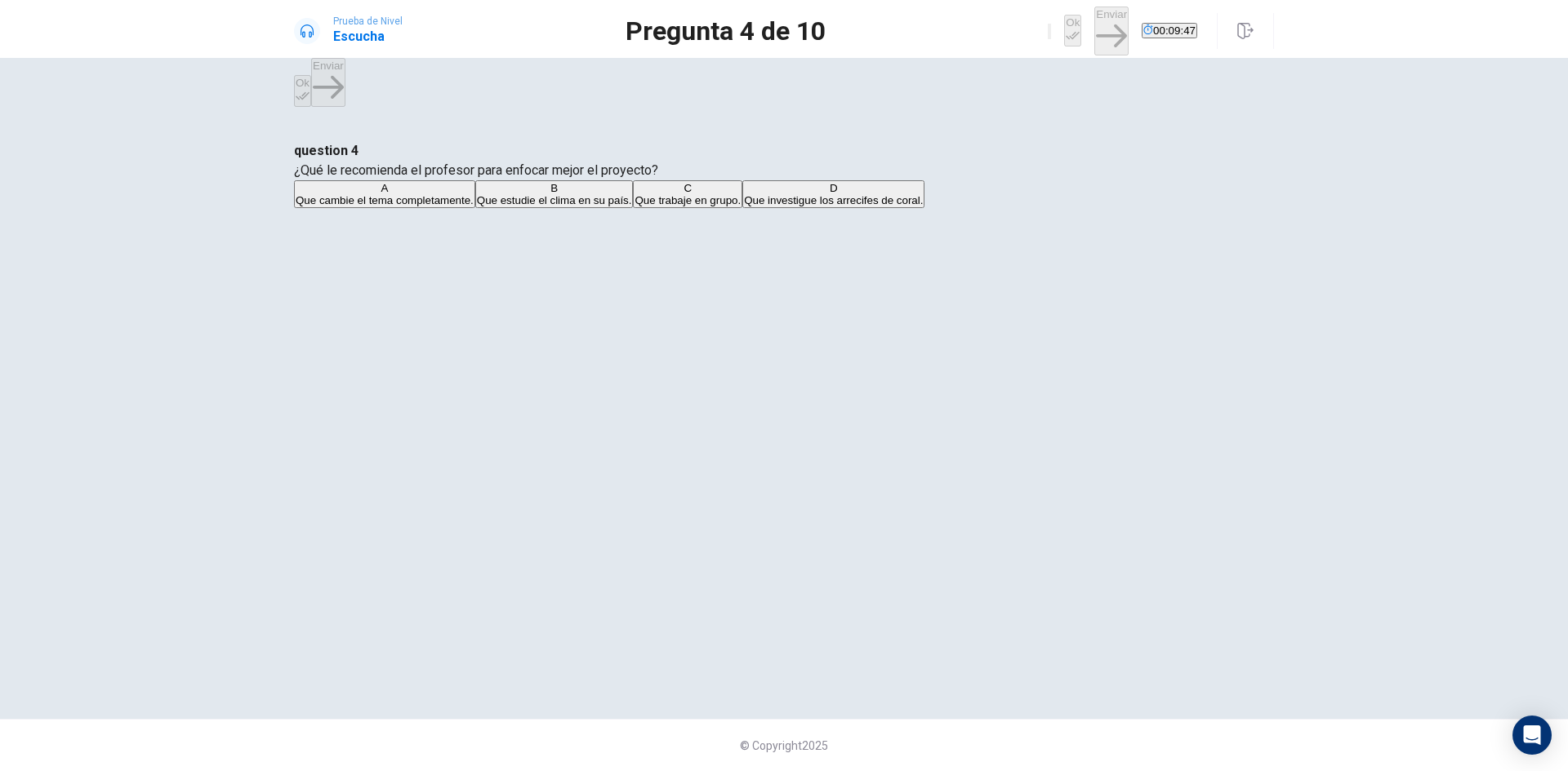
click at [476, 208] on button "A Que cambie el tema completamente." at bounding box center [384, 194] width 181 height 28
click at [1064, 29] on button "Ok" at bounding box center [1072, 30] width 17 height 32
click at [1094, 29] on button "Enviar" at bounding box center [1111, 30] width 34 height 49
click at [628, 206] on span "Cómo afecta el calor a los arrecifes de coral." at bounding box center [520, 200] width 215 height 13
click at [1064, 28] on button "Ok" at bounding box center [1072, 30] width 17 height 32
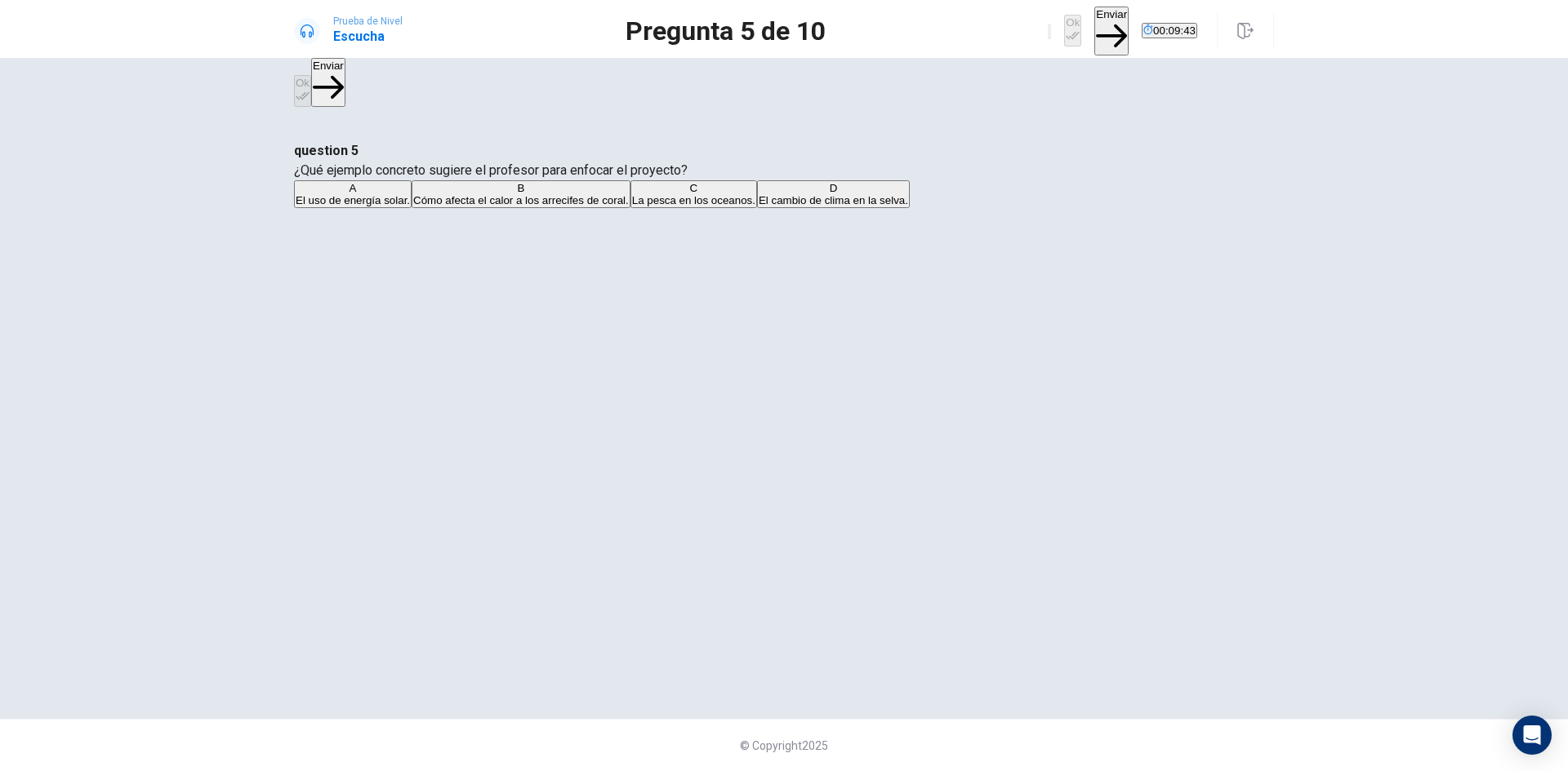
click at [1094, 29] on button "Enviar" at bounding box center [1111, 30] width 34 height 49
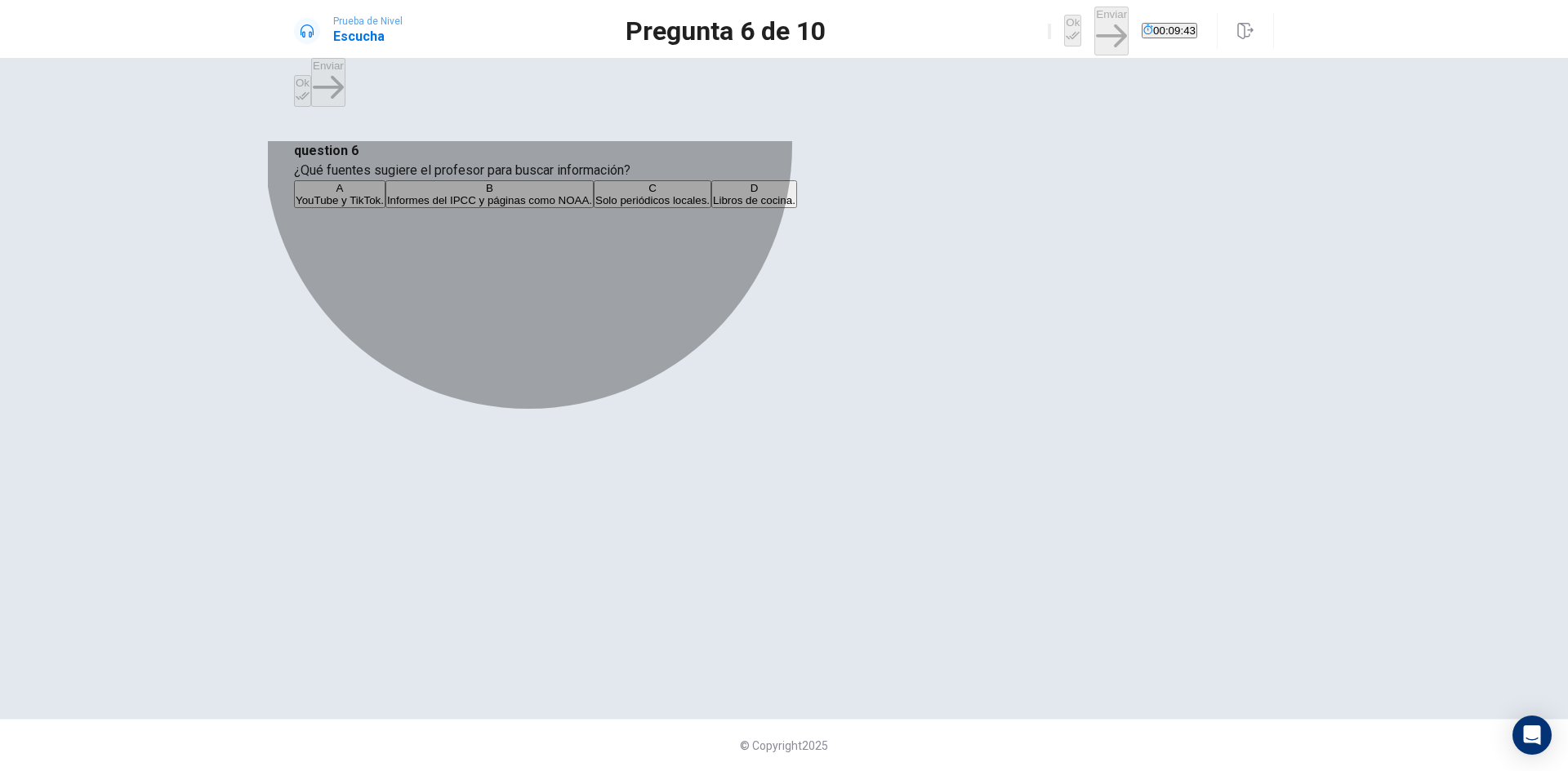
click at [385, 208] on button "A YouTube y TikTok." at bounding box center [340, 194] width 91 height 28
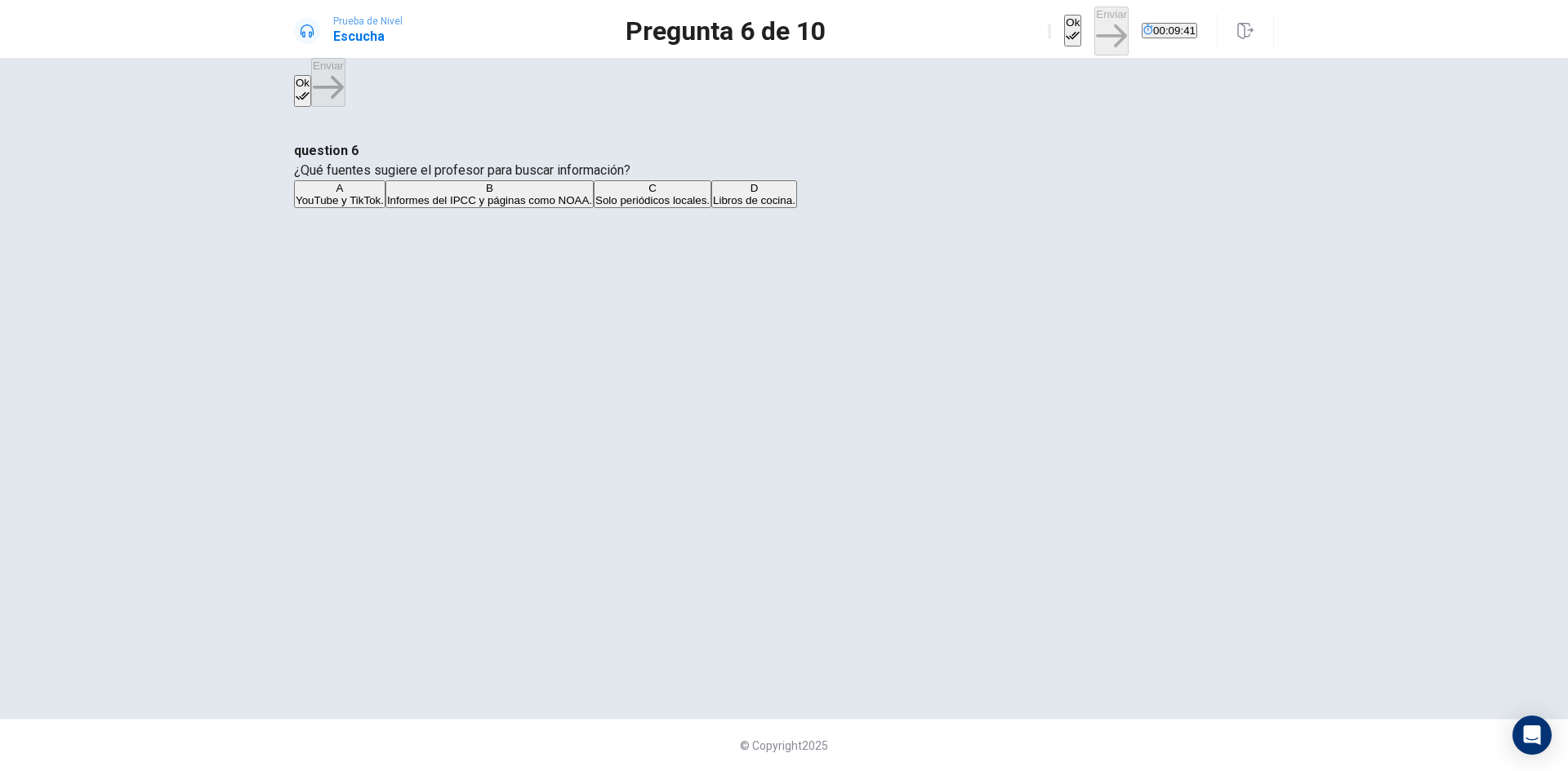
click at [1064, 33] on button "Ok" at bounding box center [1072, 30] width 17 height 32
click at [1094, 33] on button "Enviar" at bounding box center [1111, 30] width 34 height 49
click at [572, 208] on button "B Videos divertidos." at bounding box center [528, 194] width 89 height 28
click at [1064, 25] on button "Ok" at bounding box center [1072, 30] width 17 height 32
drag, startPoint x: 1058, startPoint y: 29, endPoint x: 936, endPoint y: 191, distance: 202.8
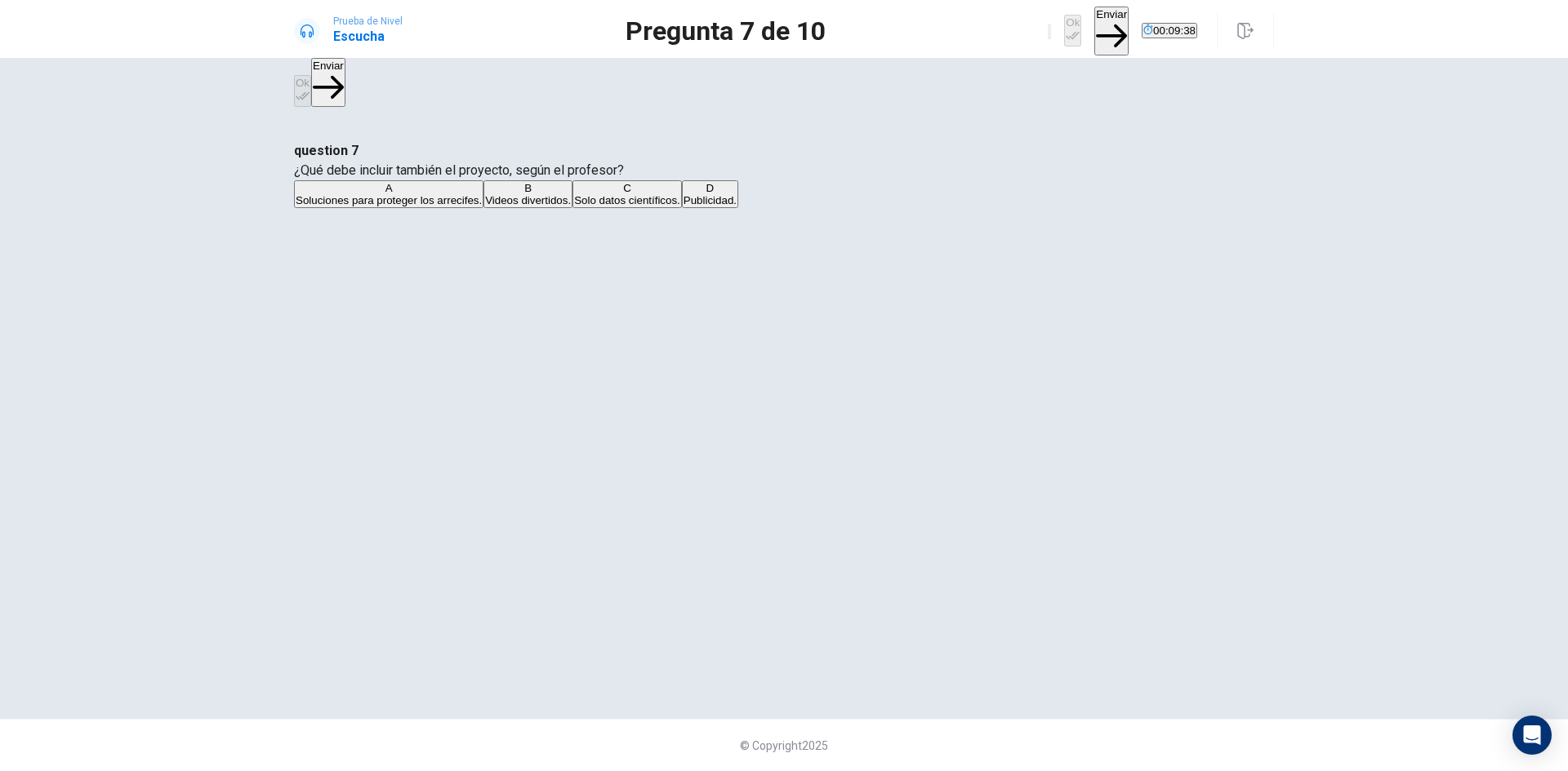
click at [1094, 29] on button "Enviar" at bounding box center [1111, 30] width 34 height 49
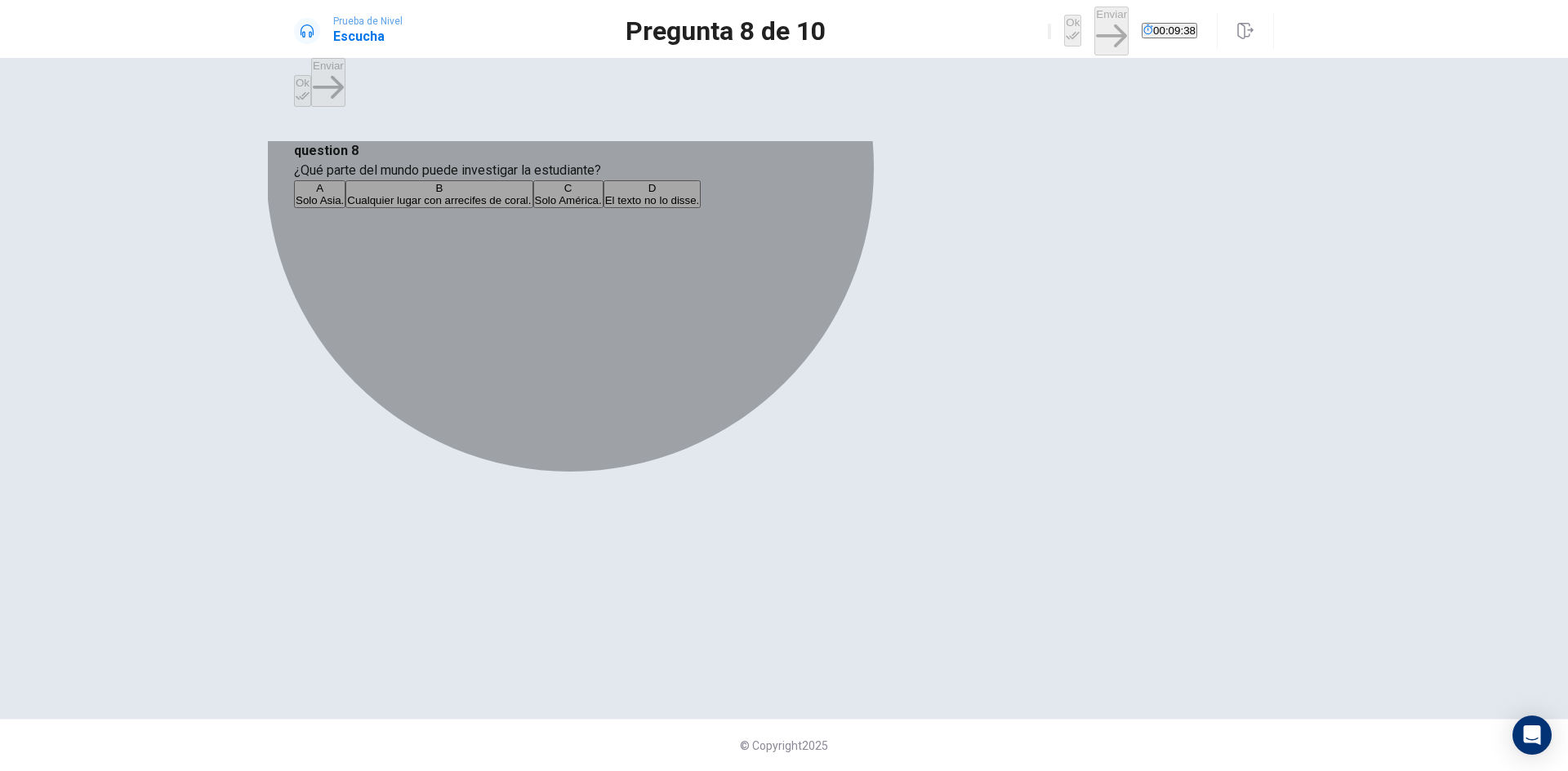
click at [345, 208] on button "A Solo [GEOGRAPHIC_DATA]." at bounding box center [320, 194] width 52 height 28
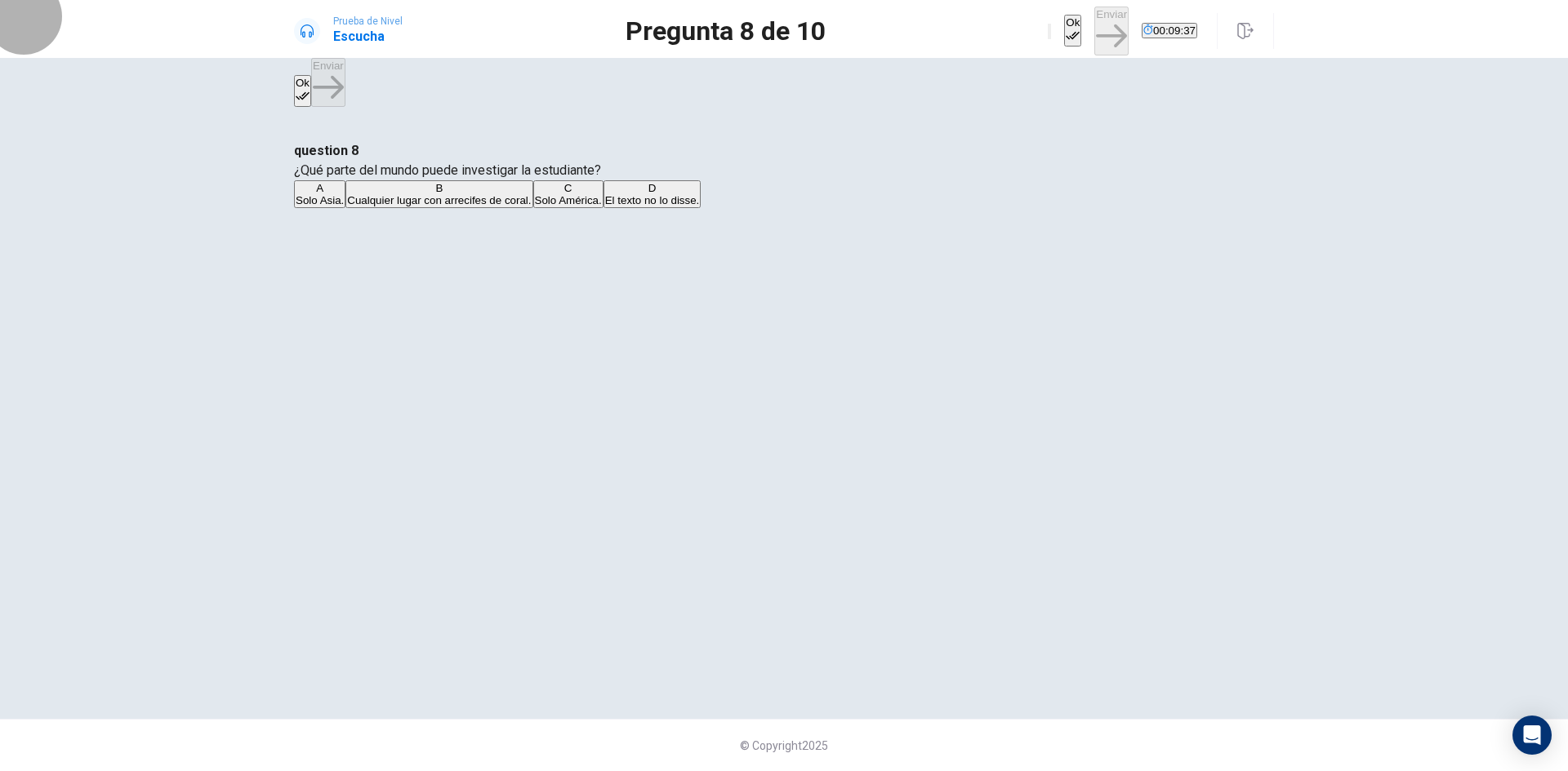
click at [1064, 28] on button "Ok" at bounding box center [1072, 30] width 17 height 32
click at [1094, 23] on button "Enviar" at bounding box center [1111, 30] width 34 height 49
click at [547, 206] on span "Organizar mejor su investigación." at bounding box center [466, 200] width 162 height 13
click at [1064, 39] on button "Ok" at bounding box center [1072, 30] width 17 height 32
click at [1094, 33] on button "Enviar" at bounding box center [1111, 30] width 34 height 49
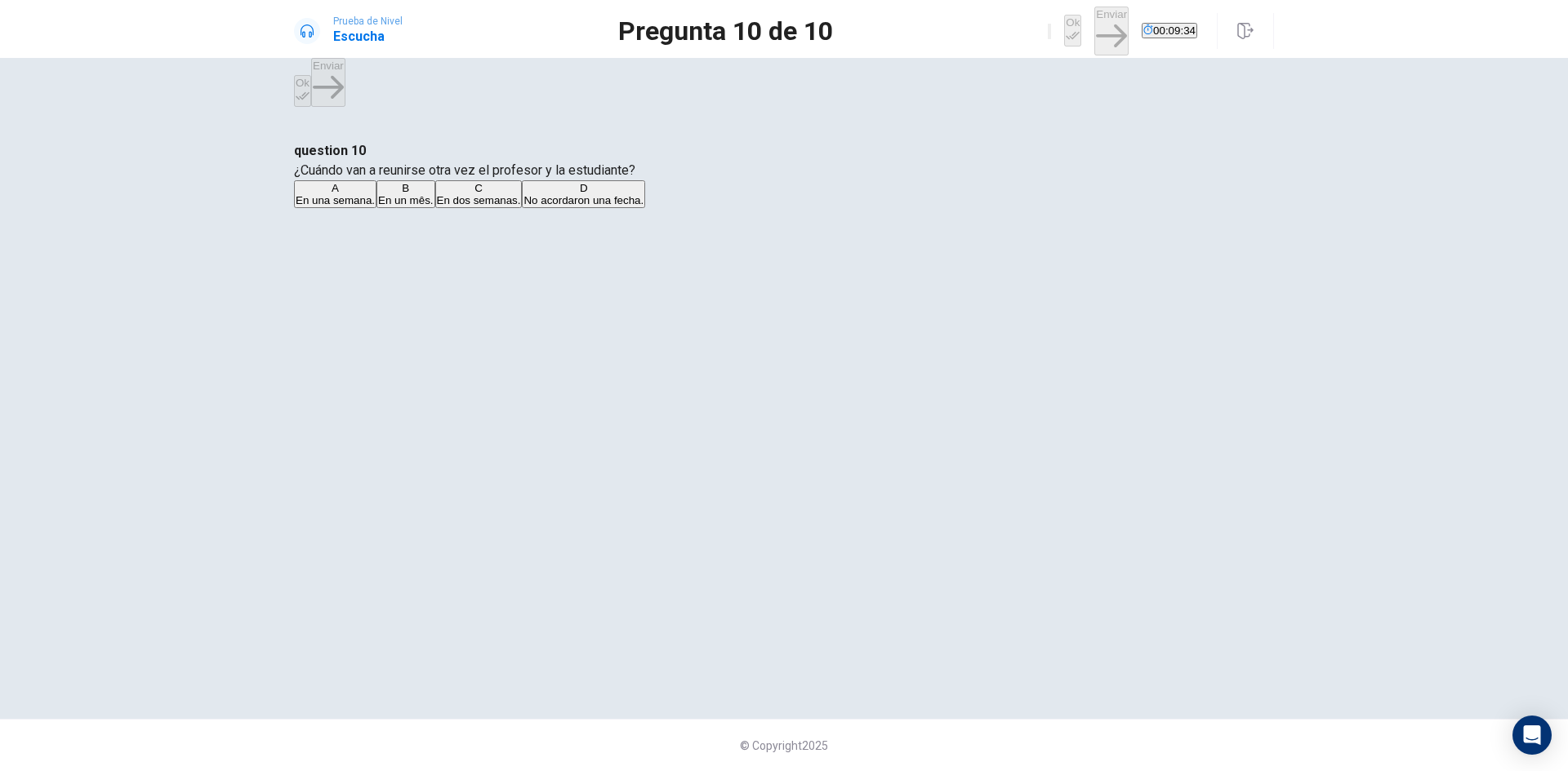
click at [523, 208] on button "C En dos semanas." at bounding box center [479, 194] width 88 height 28
click at [1064, 39] on button "Ok" at bounding box center [1072, 30] width 17 height 32
click at [1094, 31] on button "Enviar" at bounding box center [1111, 30] width 34 height 49
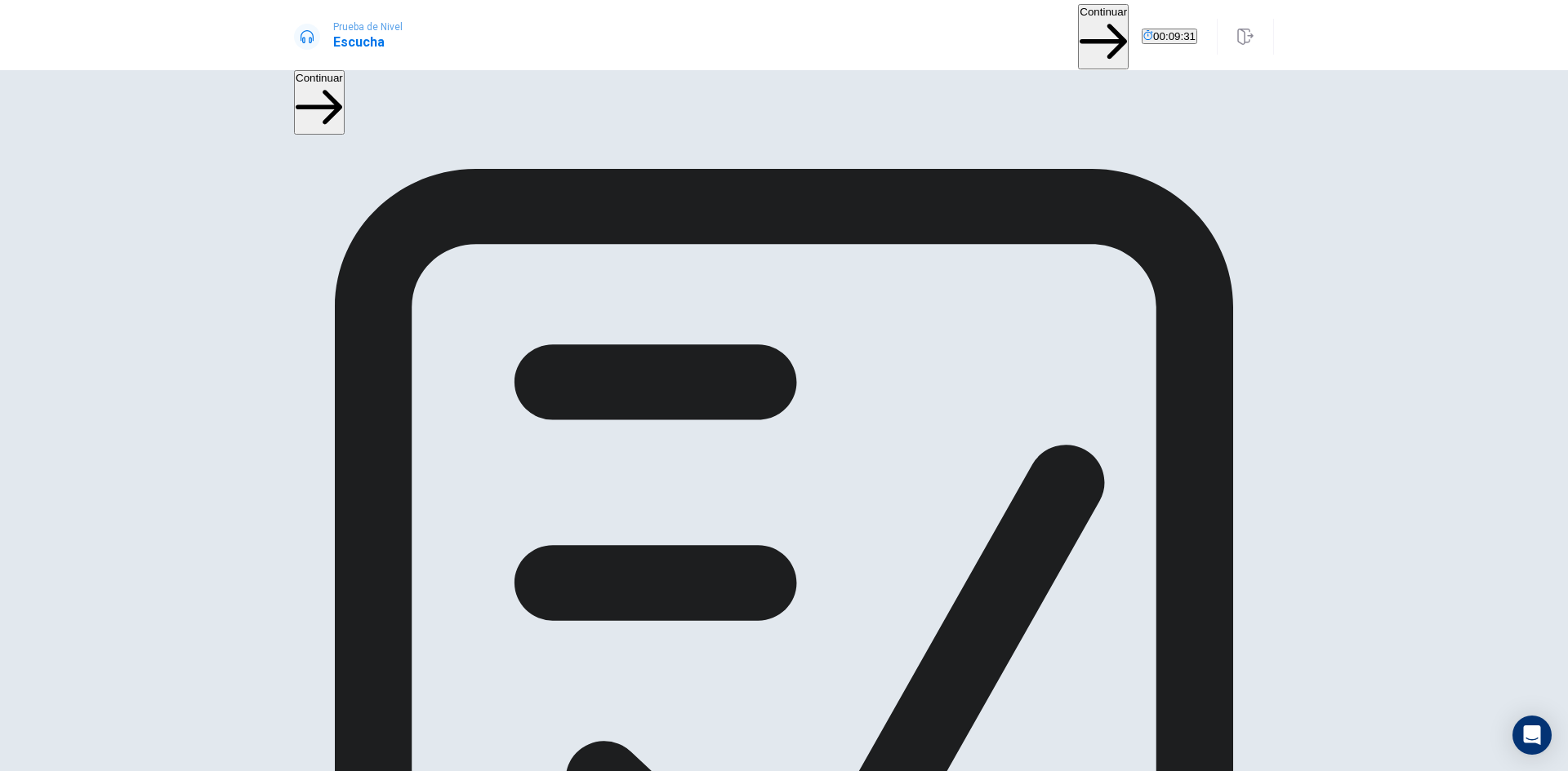
click at [1078, 37] on button "Continuar" at bounding box center [1103, 37] width 51 height 65
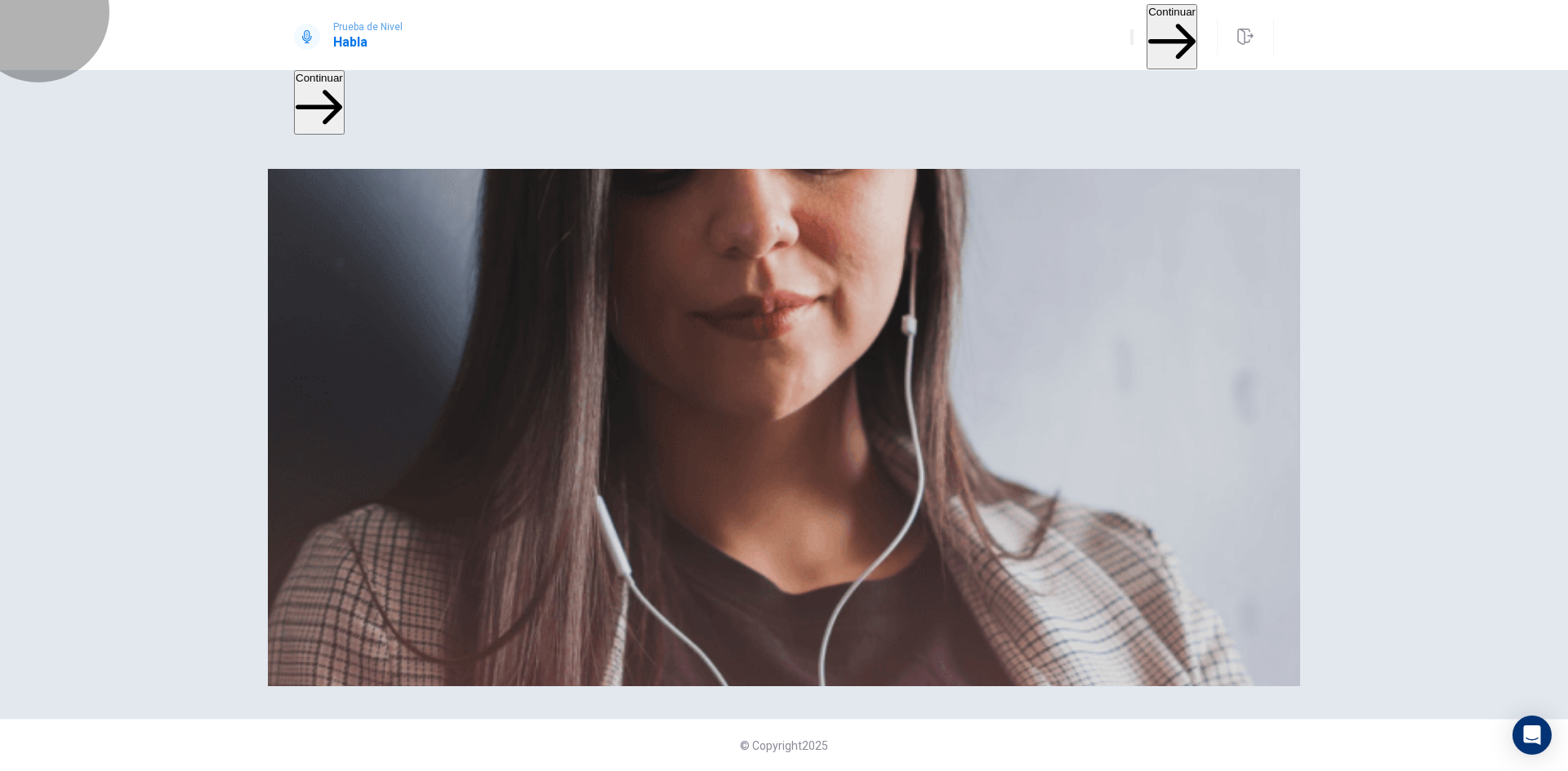
click at [1147, 23] on button "Continuar" at bounding box center [1172, 37] width 51 height 65
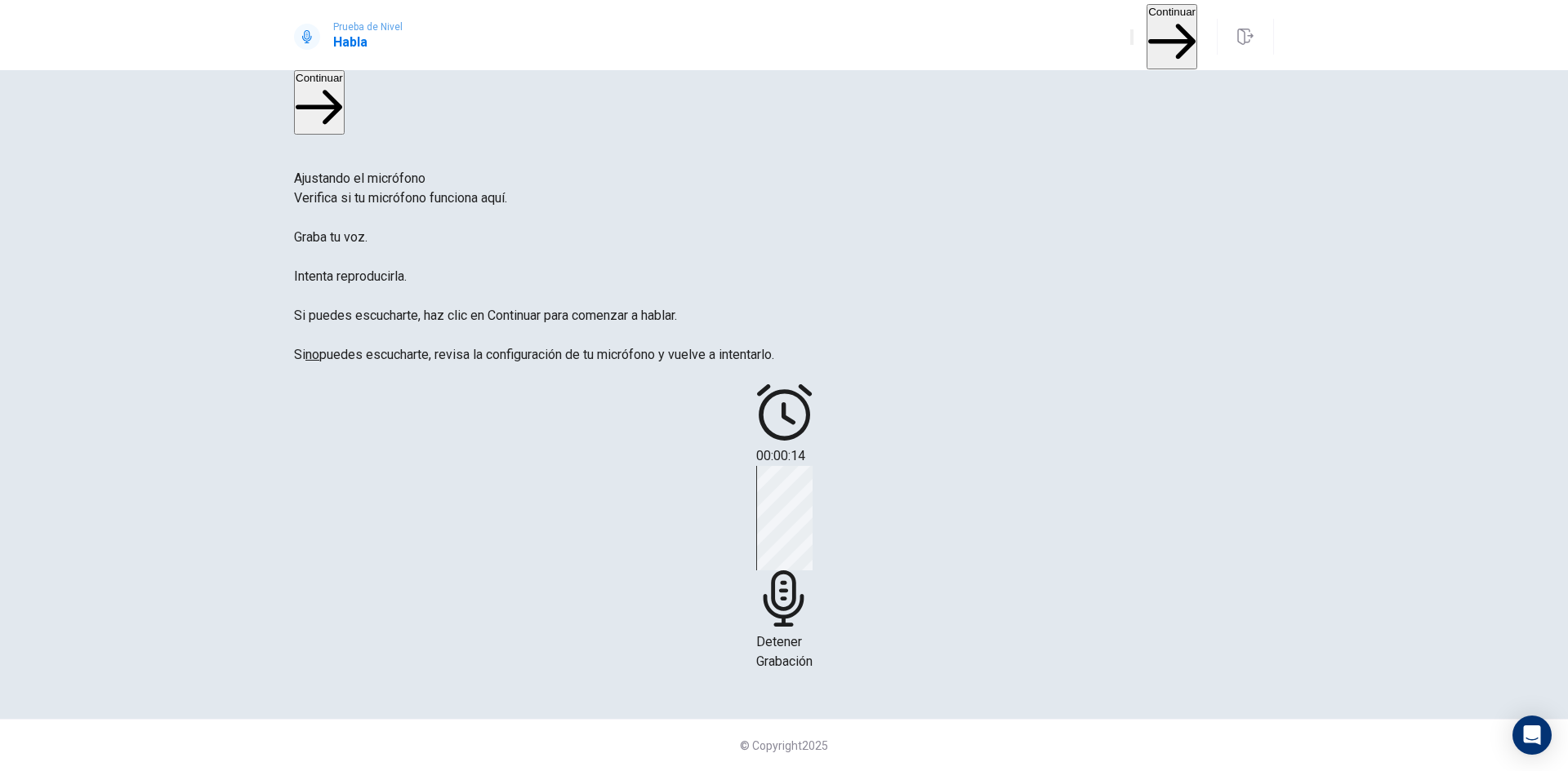
click at [1147, 24] on button "Continuar" at bounding box center [1172, 37] width 51 height 65
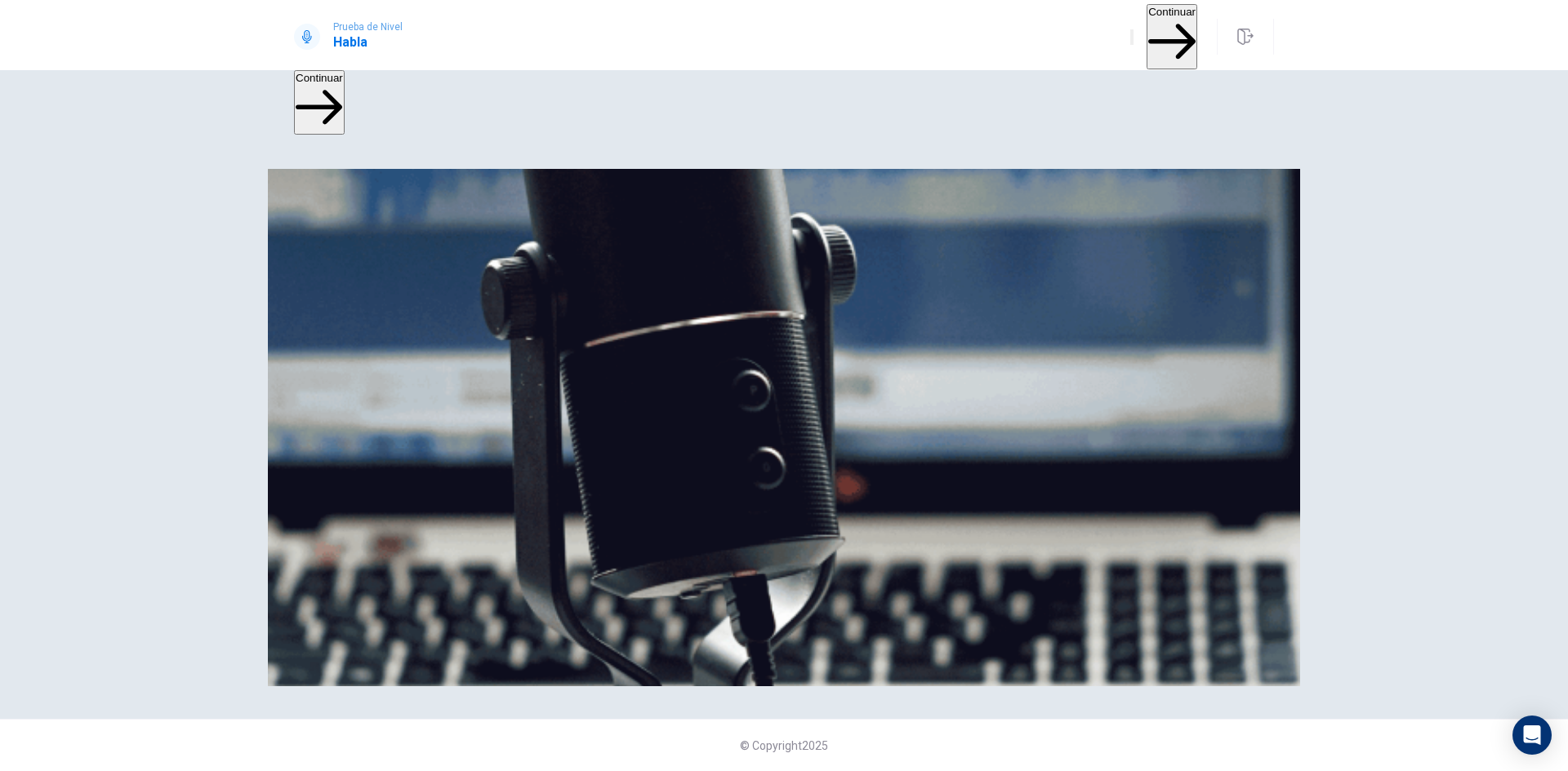
click at [1147, 32] on button "Continuar" at bounding box center [1172, 37] width 51 height 65
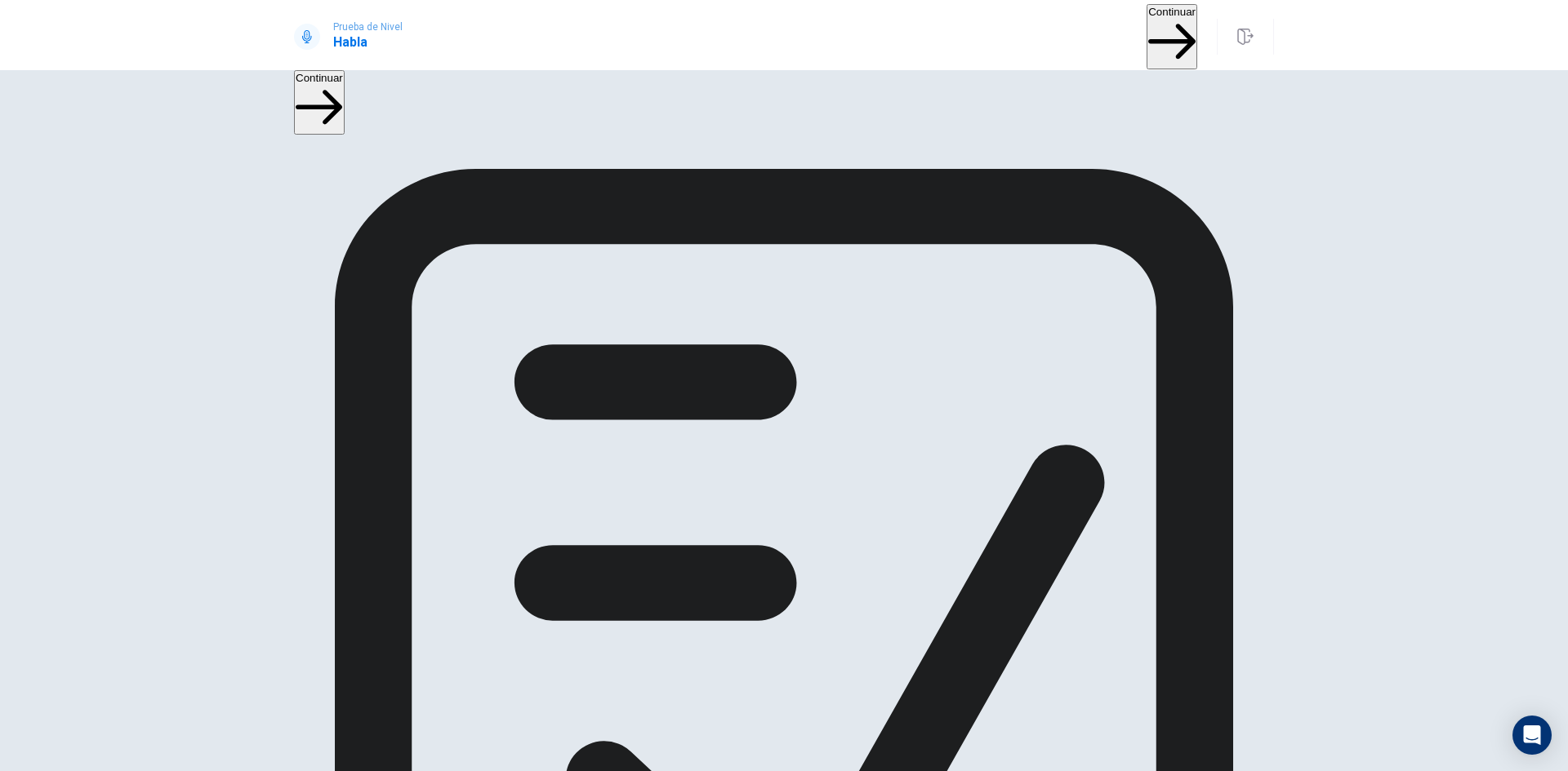
click at [1164, 29] on button "Continuar" at bounding box center [1172, 37] width 51 height 65
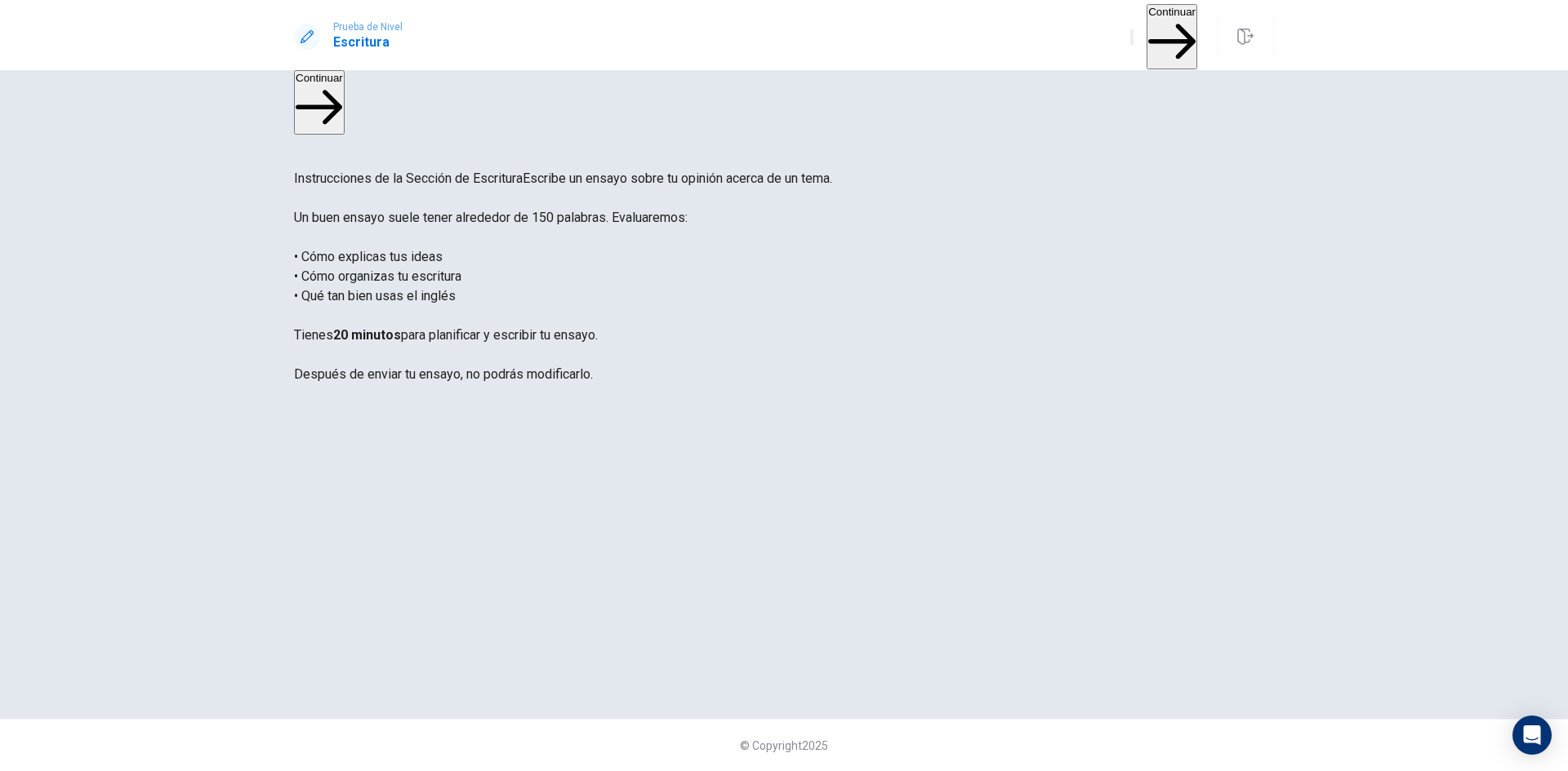
click at [1151, 31] on button "Continuar" at bounding box center [1172, 37] width 51 height 65
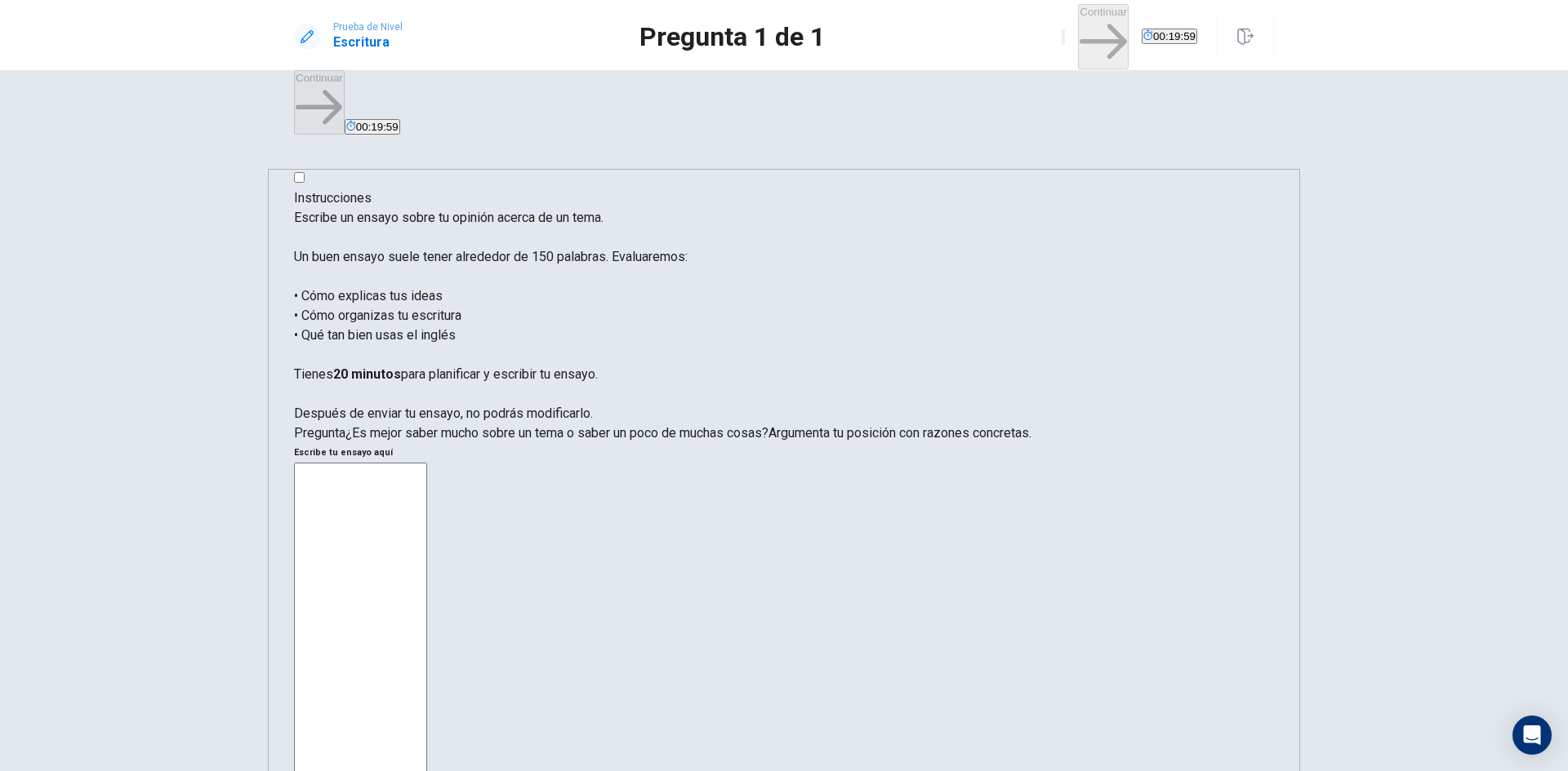
click at [427, 463] on textarea at bounding box center [360, 706] width 133 height 486
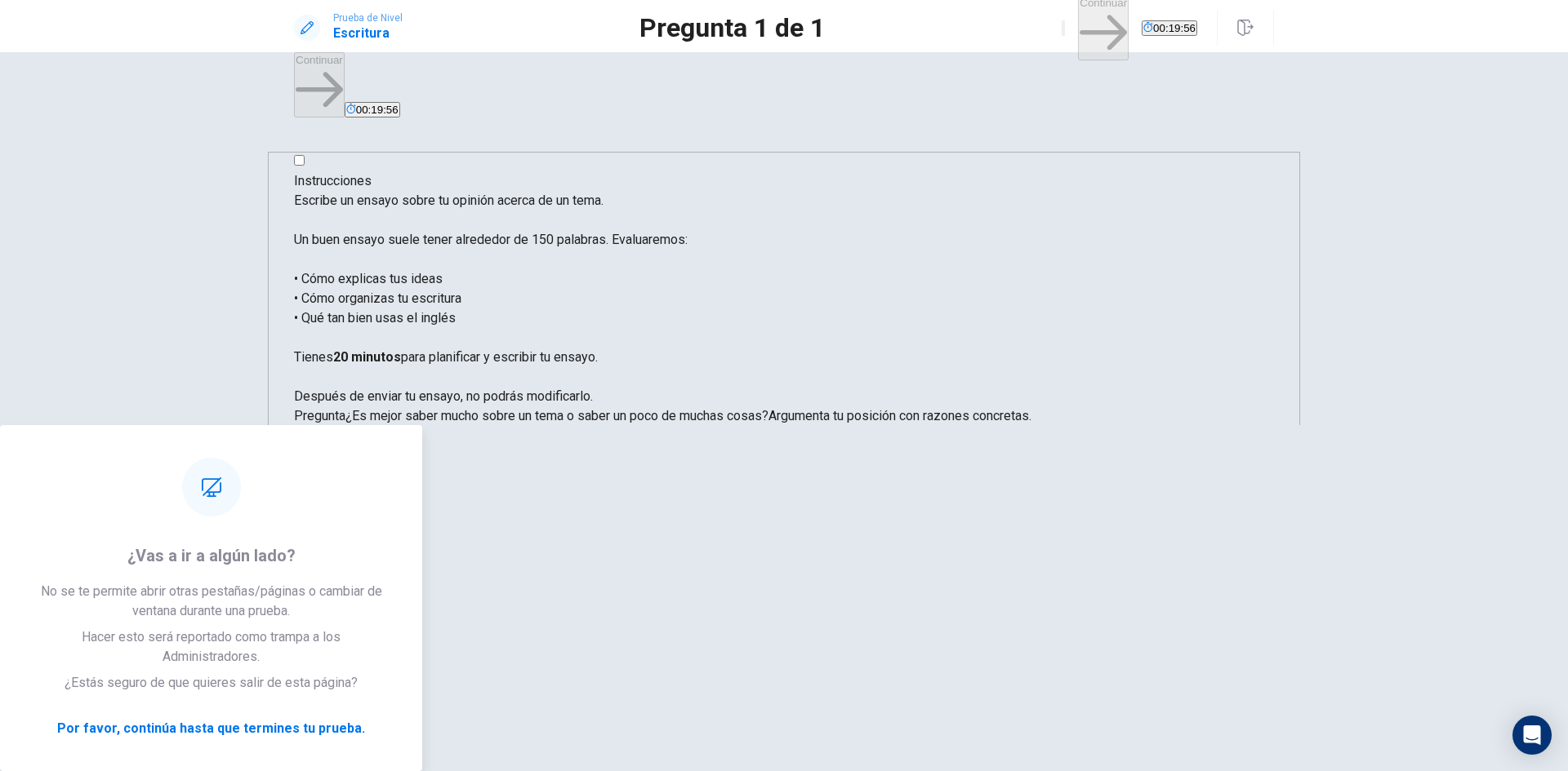
type textarea "qa"
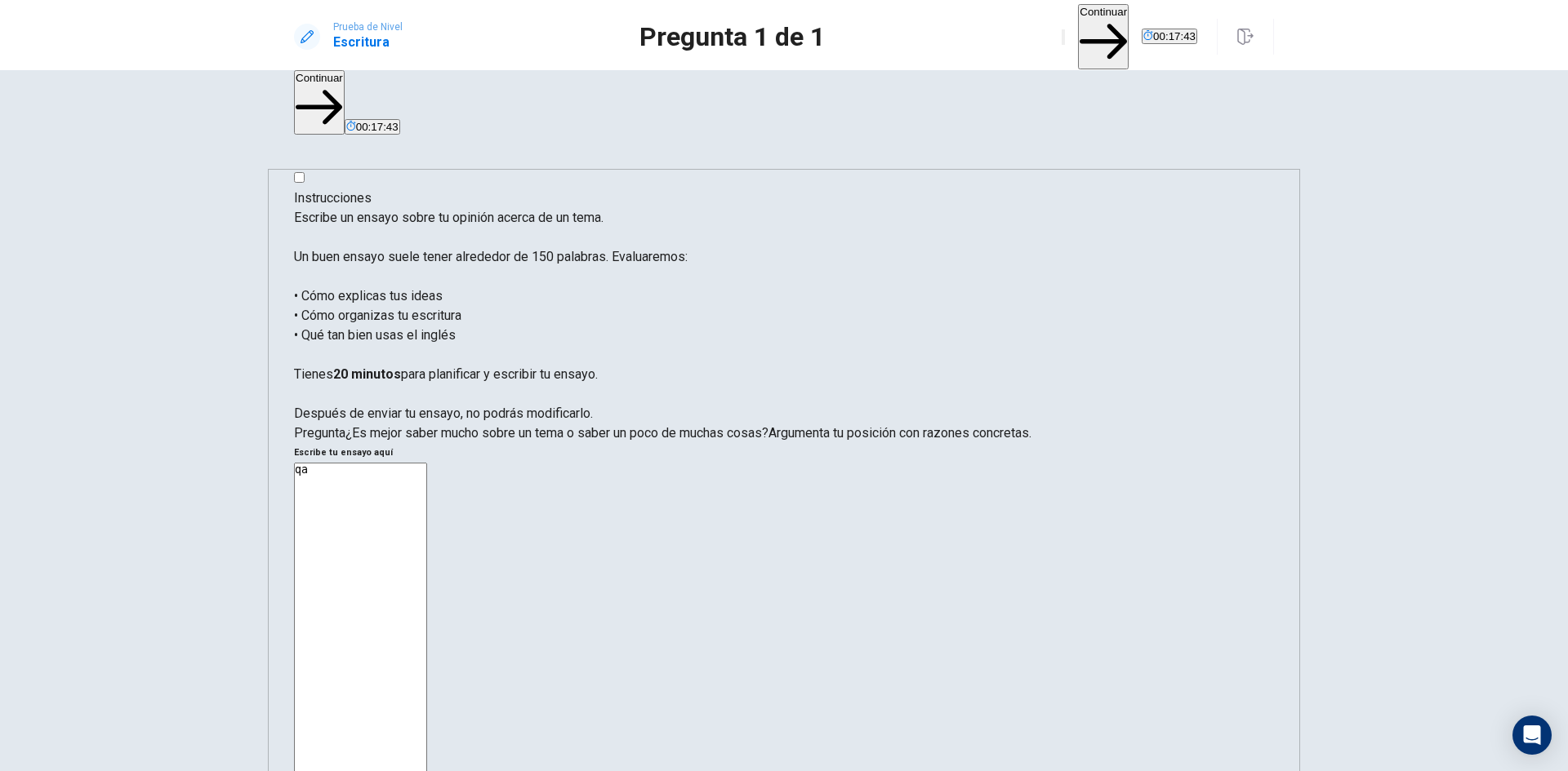
click at [1078, 23] on button "Continuar" at bounding box center [1103, 37] width 51 height 65
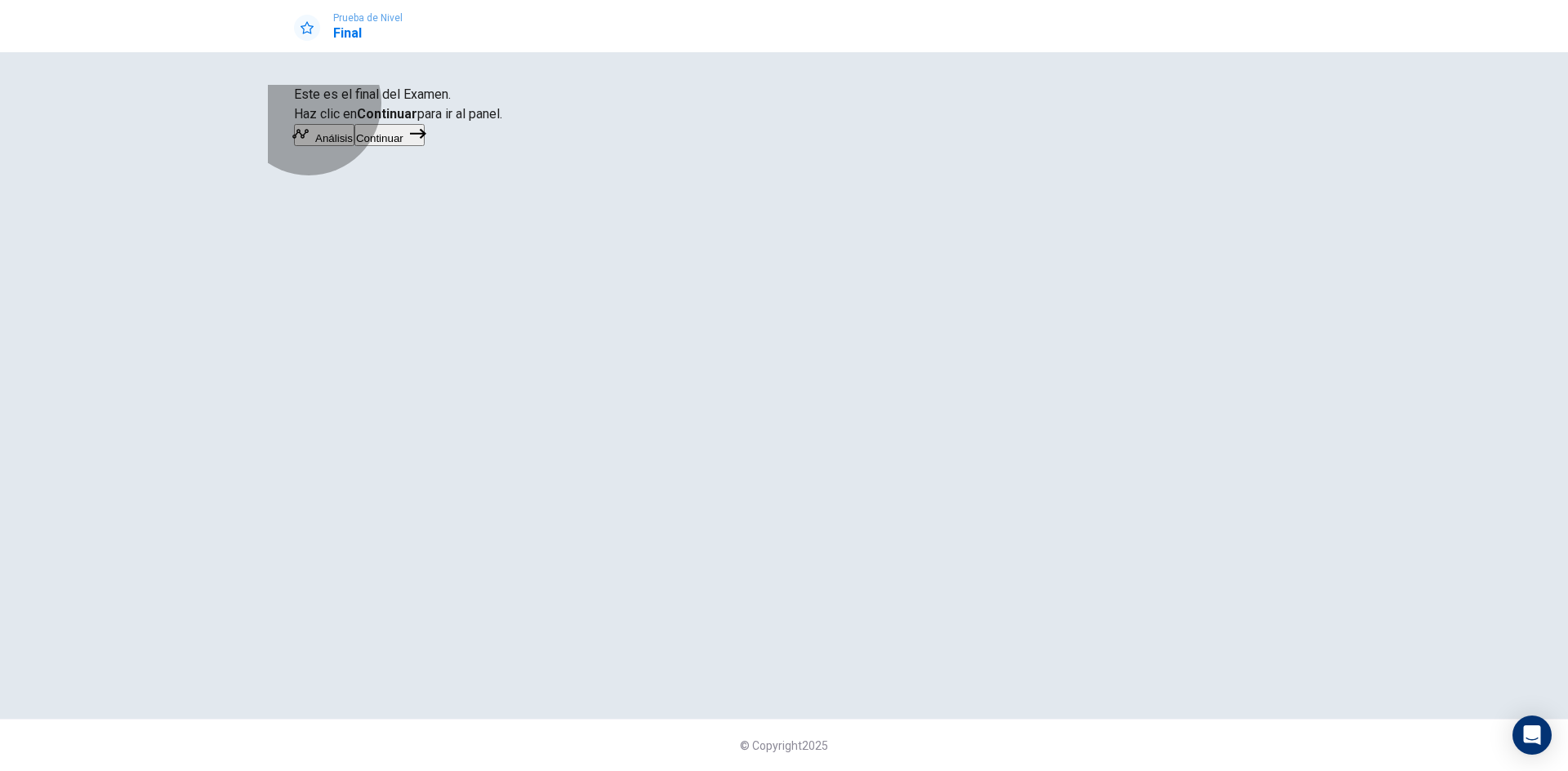
click at [425, 147] on button "Continuar" at bounding box center [389, 135] width 71 height 22
